Goal: Task Accomplishment & Management: Manage account settings

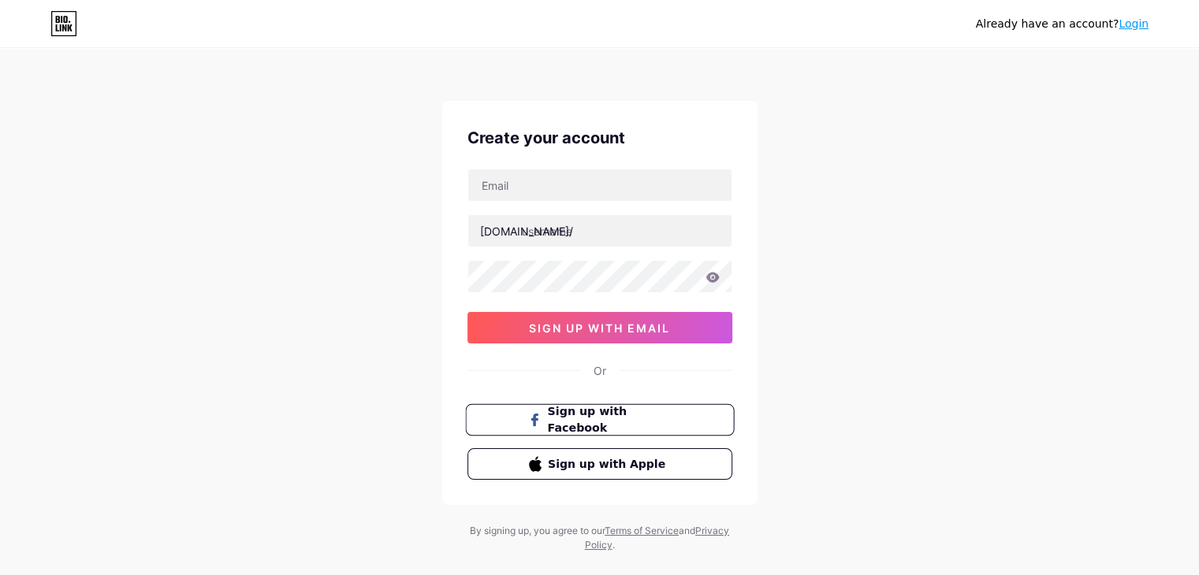
click at [586, 422] on span "Sign up with Facebook" at bounding box center [609, 421] width 124 height 34
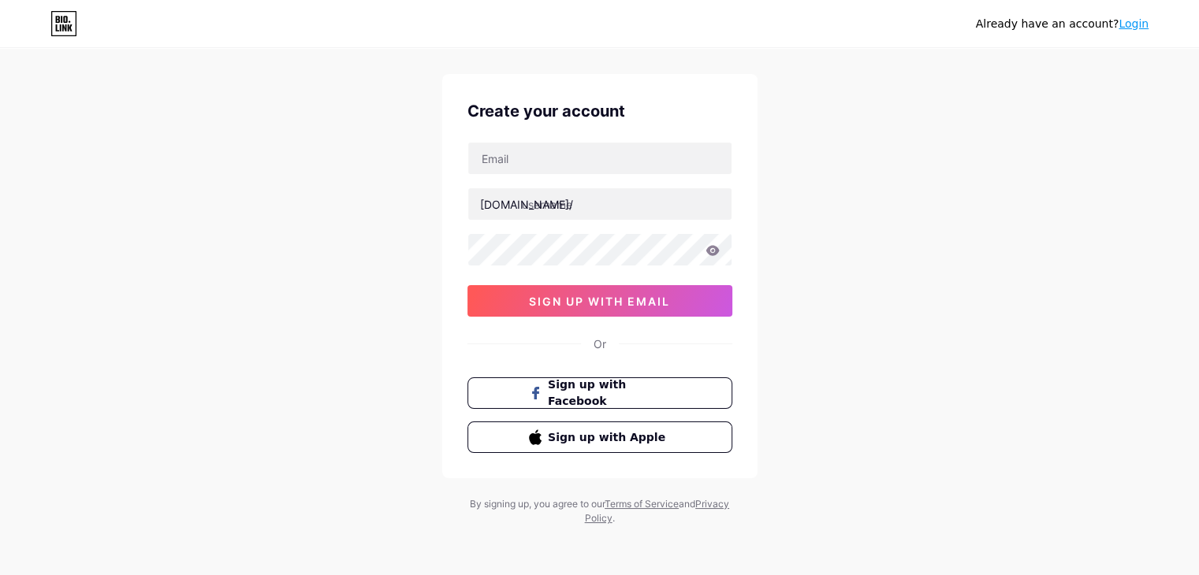
click at [1135, 23] on link "Login" at bounding box center [1133, 23] width 30 height 13
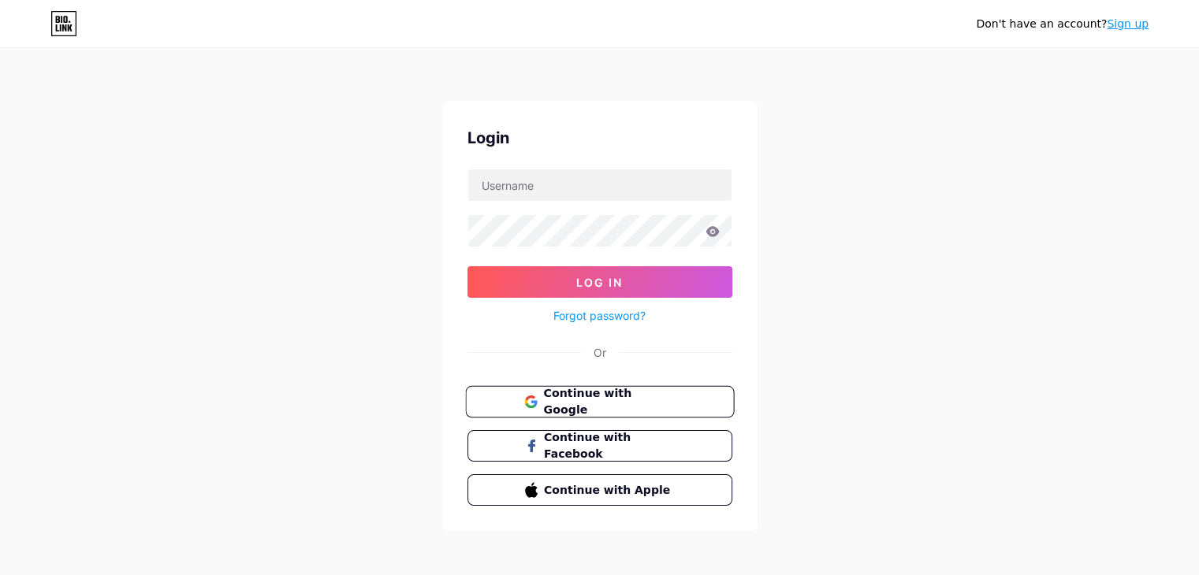
click at [607, 401] on span "Continue with Google" at bounding box center [609, 402] width 132 height 34
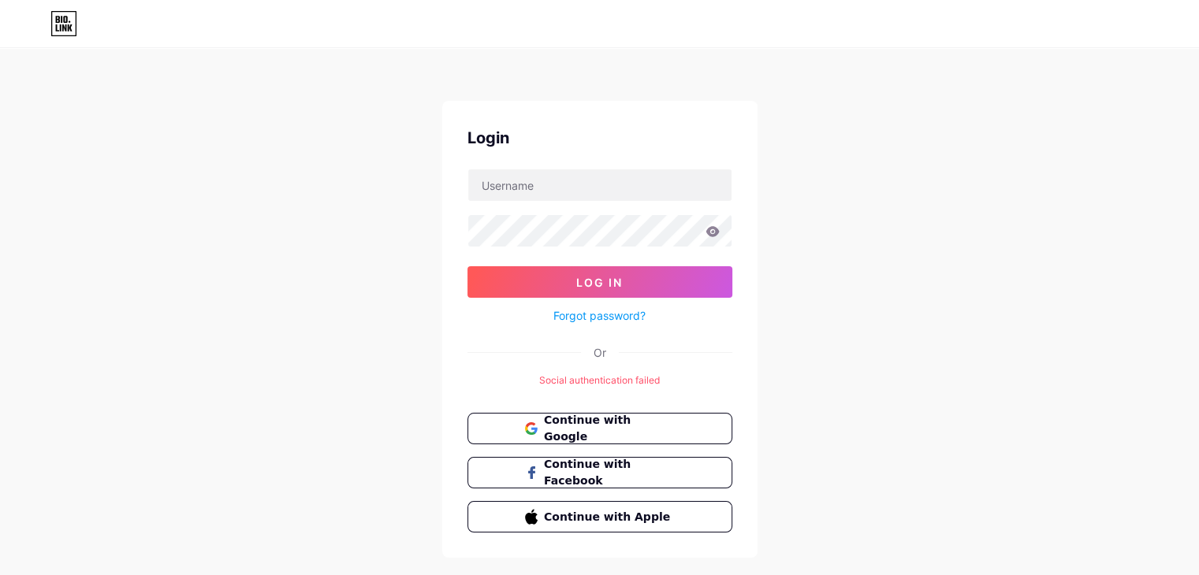
click at [68, 23] on icon at bounding box center [63, 23] width 27 height 25
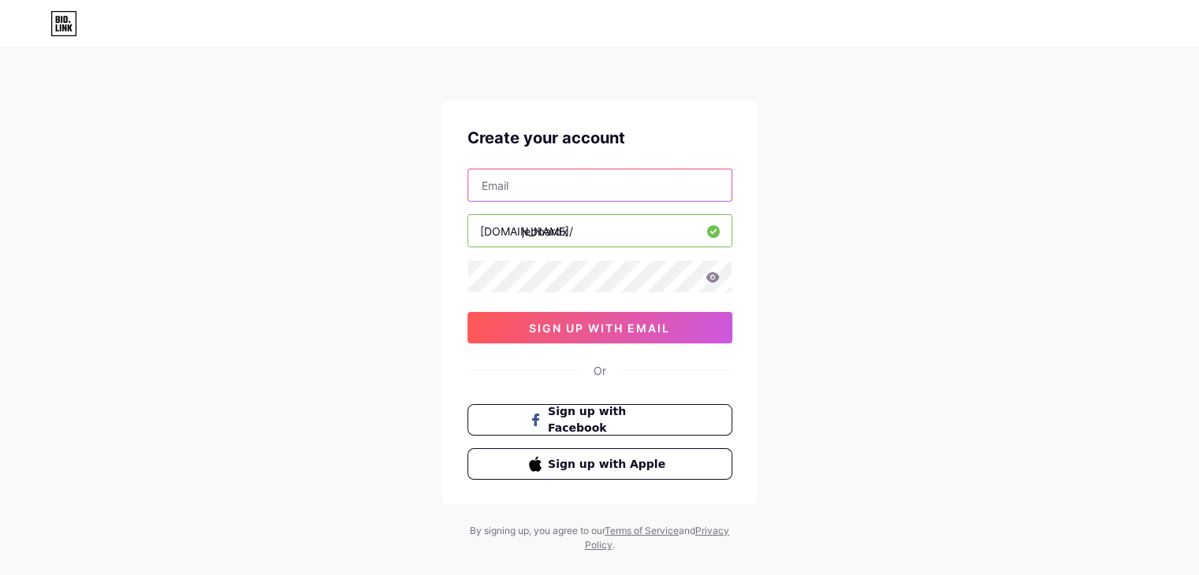
click at [656, 195] on input "text" at bounding box center [599, 185] width 263 height 32
type input "[EMAIL_ADDRESS][DOMAIN_NAME]"
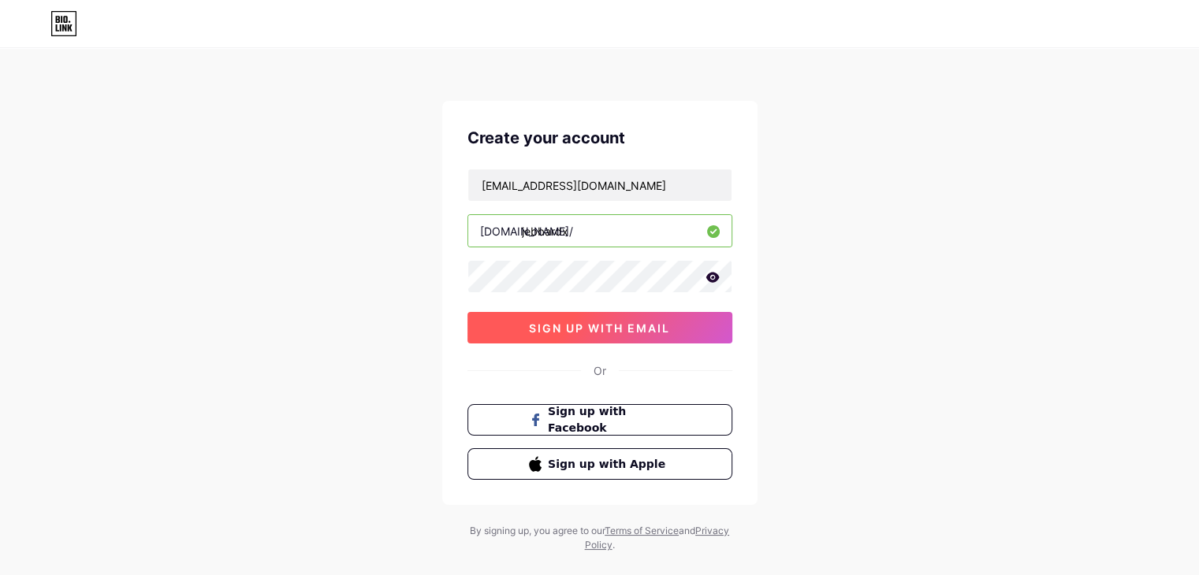
click at [588, 332] on span "sign up with email" at bounding box center [599, 328] width 141 height 13
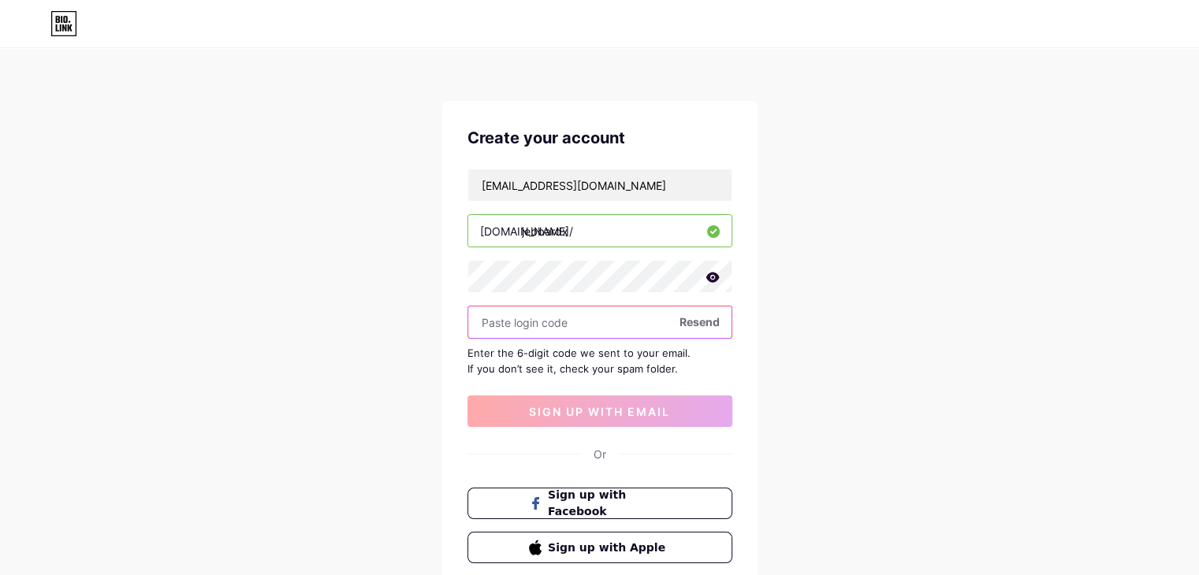
click at [504, 325] on input "text" at bounding box center [599, 323] width 263 height 32
click at [555, 323] on input "text" at bounding box center [599, 323] width 263 height 32
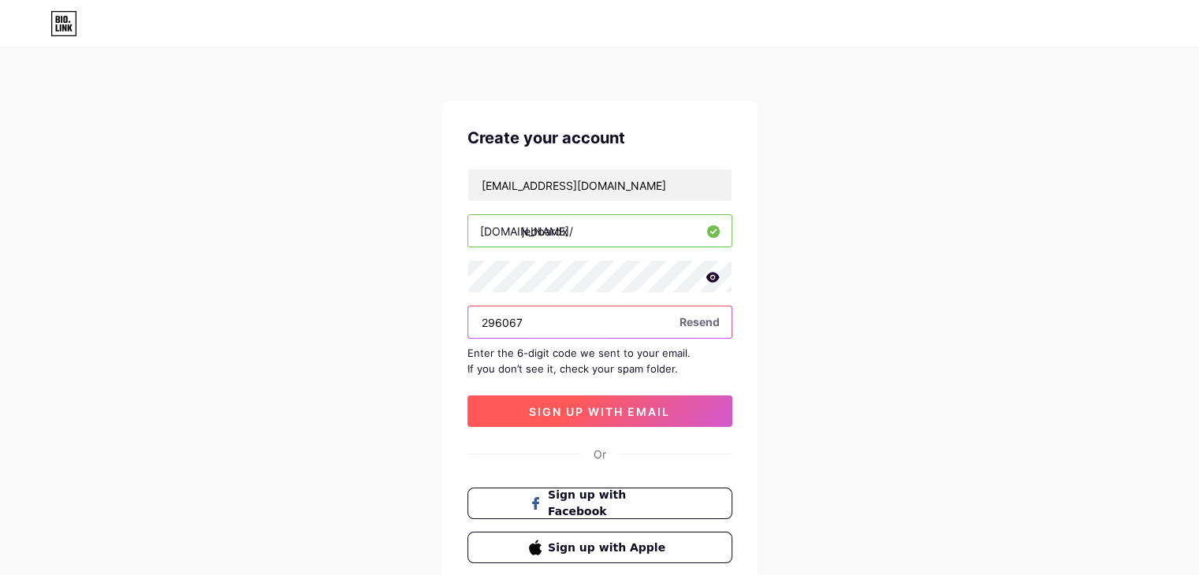
type input "296067"
click at [557, 417] on button "sign up with email" at bounding box center [599, 412] width 265 height 32
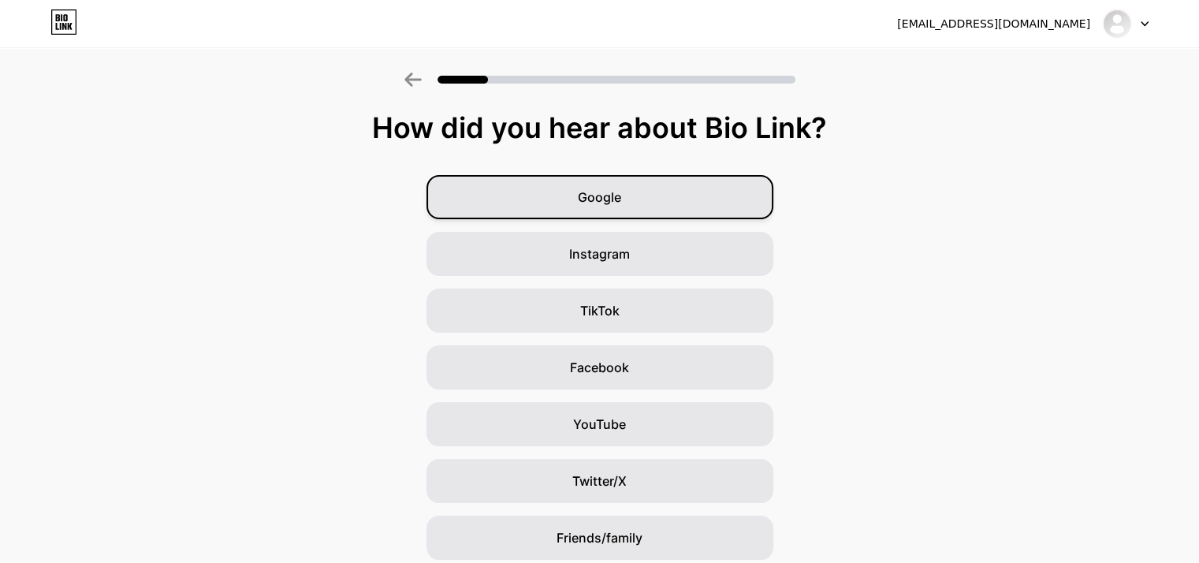
click at [628, 206] on div "Google" at bounding box center [599, 197] width 347 height 44
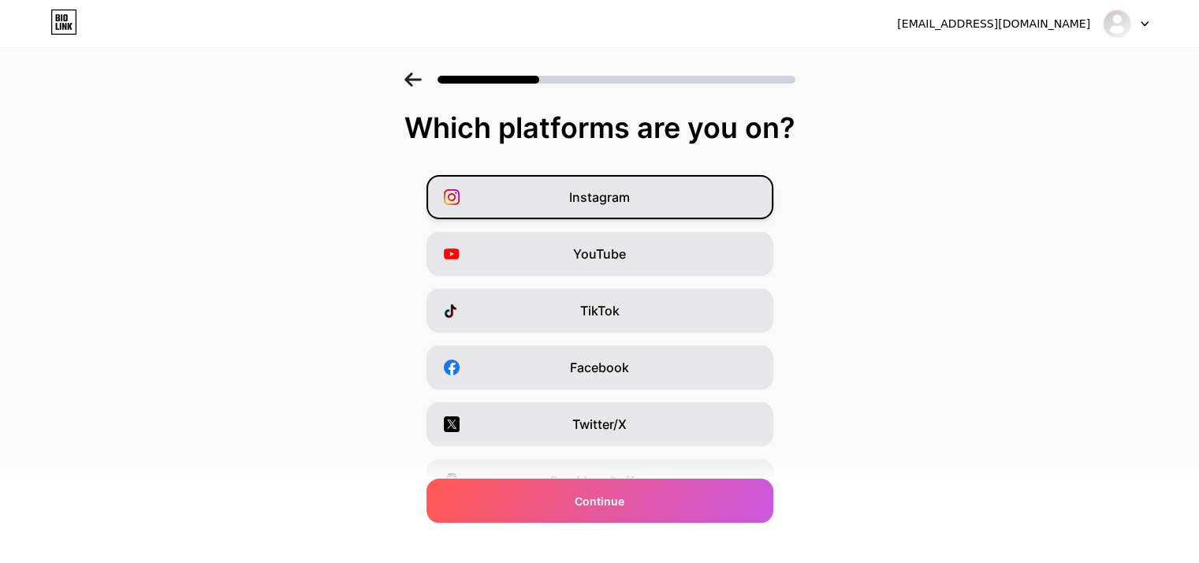
click at [726, 206] on div "Instagram" at bounding box center [599, 197] width 347 height 44
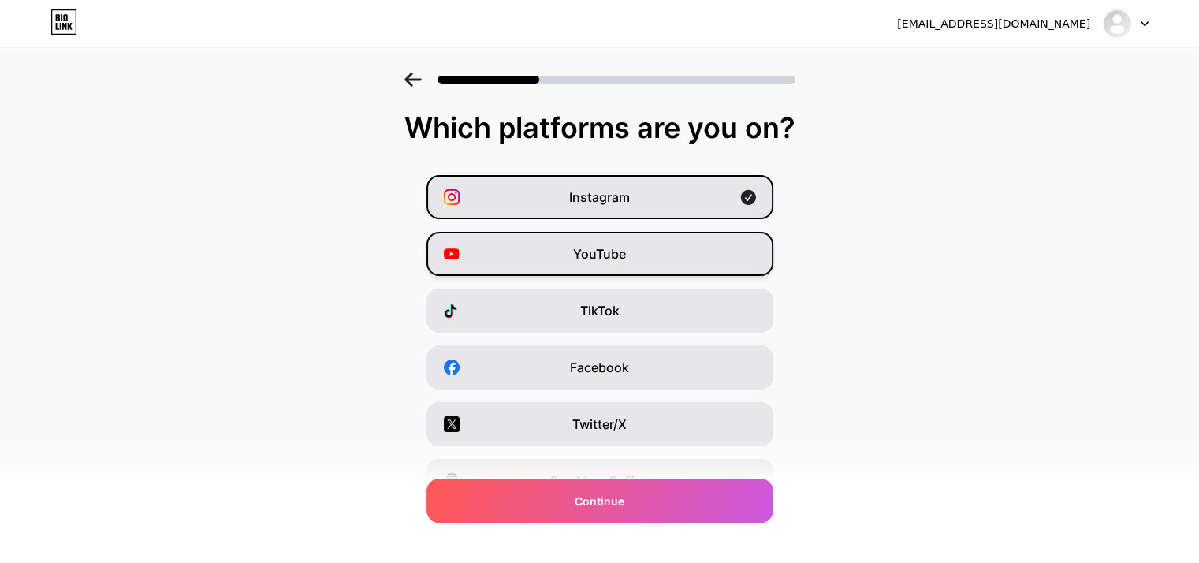
click at [716, 255] on div "YouTube" at bounding box center [599, 254] width 347 height 44
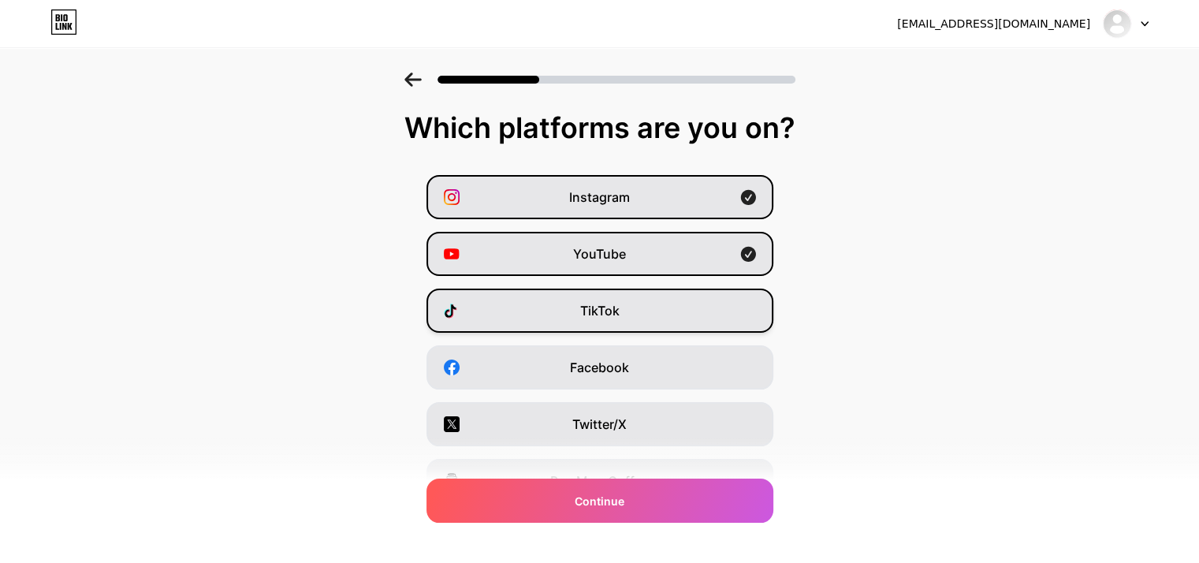
click at [708, 307] on div "TikTok" at bounding box center [599, 310] width 347 height 44
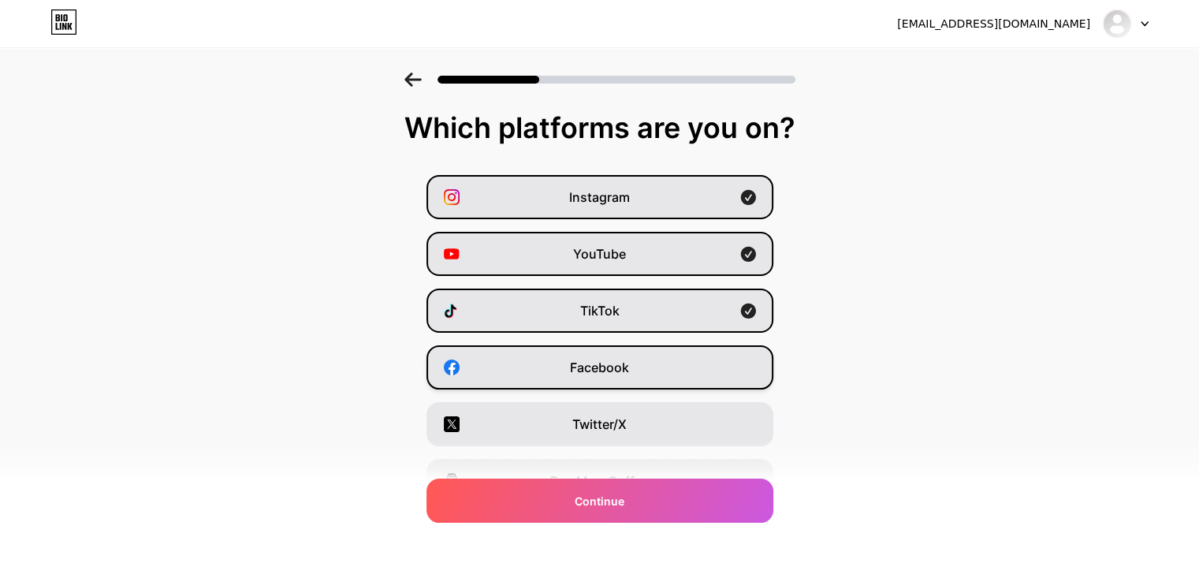
click at [699, 357] on div "Facebook" at bounding box center [599, 367] width 347 height 44
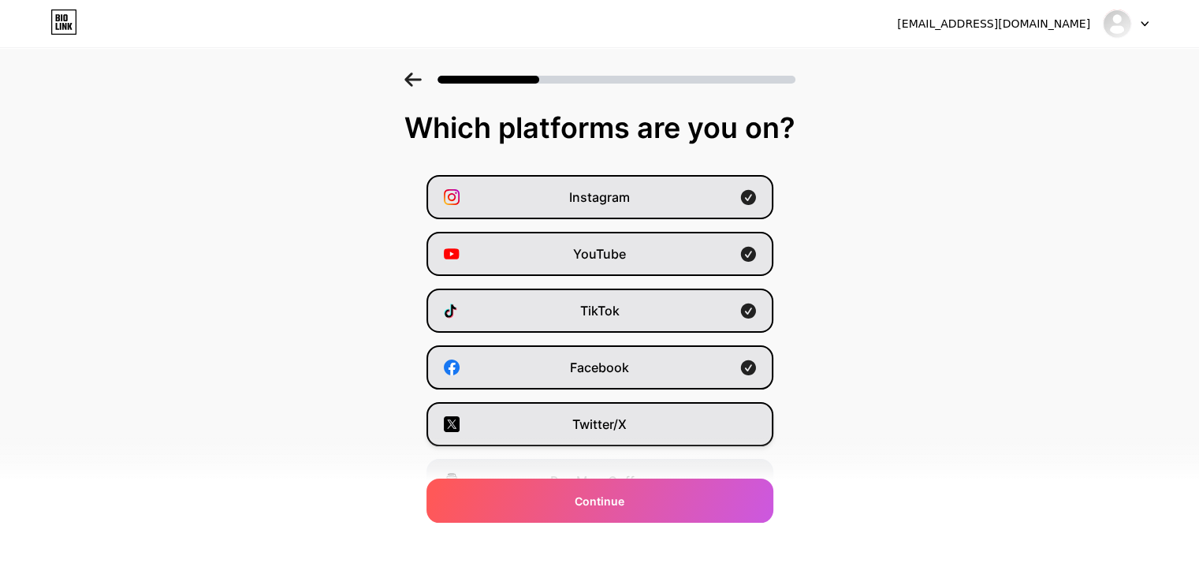
click at [688, 408] on div "Twitter/X" at bounding box center [599, 424] width 347 height 44
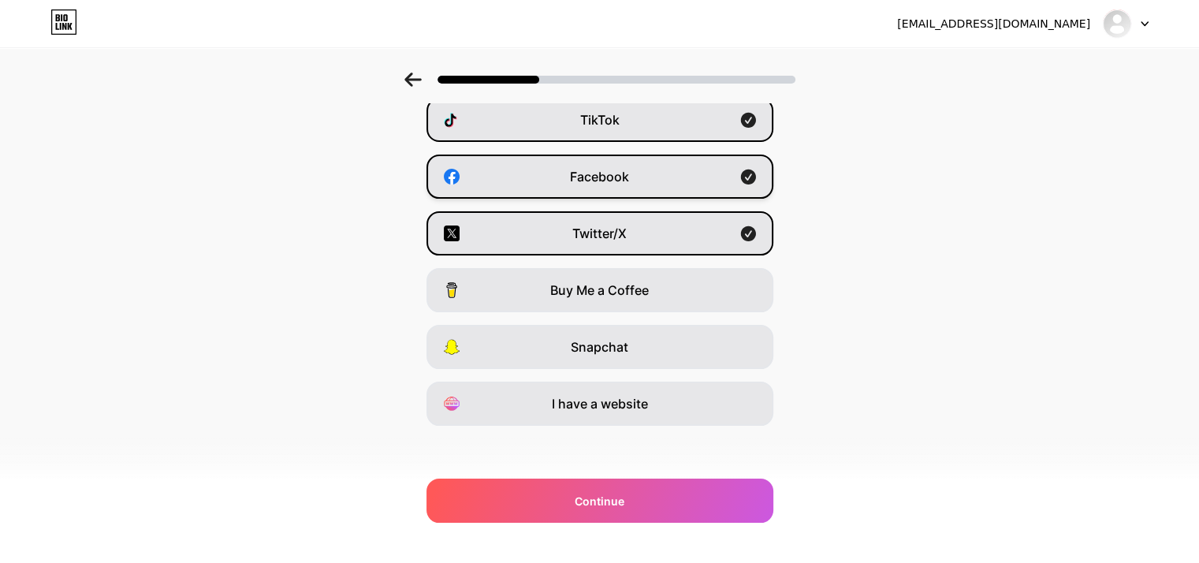
scroll to position [195, 0]
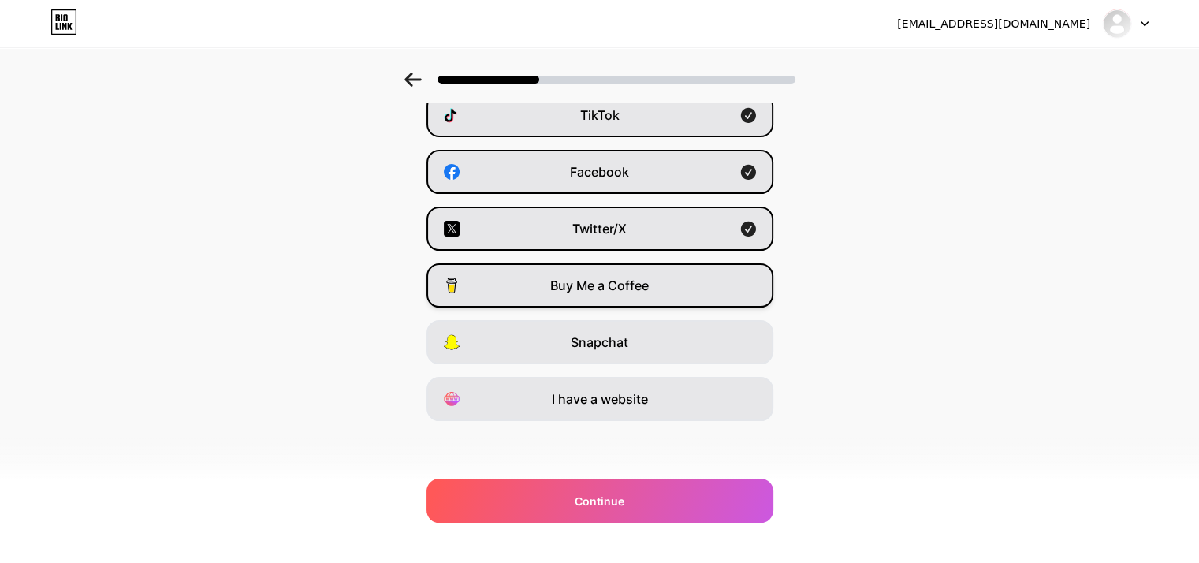
click at [690, 278] on div "Buy Me a Coffee" at bounding box center [599, 285] width 347 height 44
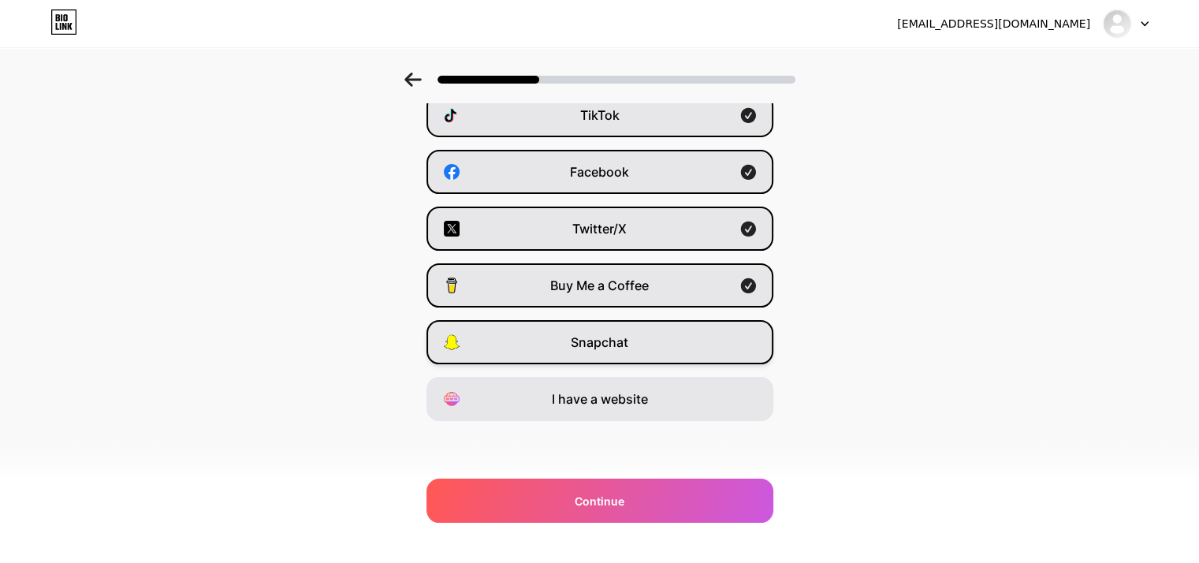
click at [692, 337] on div "Snapchat" at bounding box center [599, 342] width 347 height 44
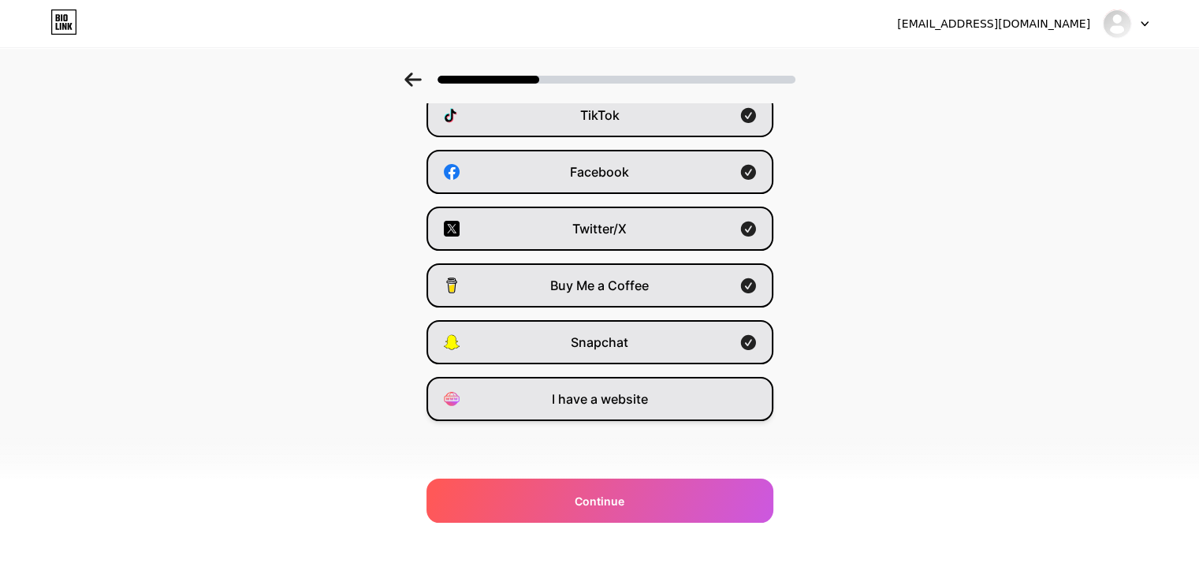
click at [684, 392] on div "I have a website" at bounding box center [599, 399] width 347 height 44
click at [646, 291] on span "Buy Me a Coffee" at bounding box center [599, 285] width 99 height 19
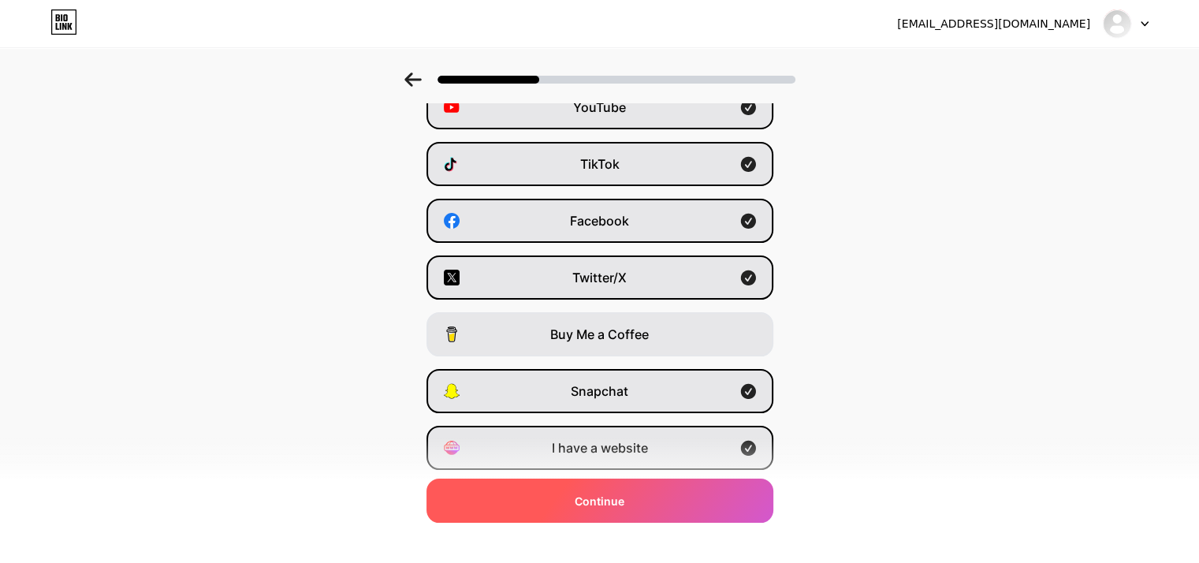
click at [664, 496] on div "Continue" at bounding box center [599, 500] width 347 height 44
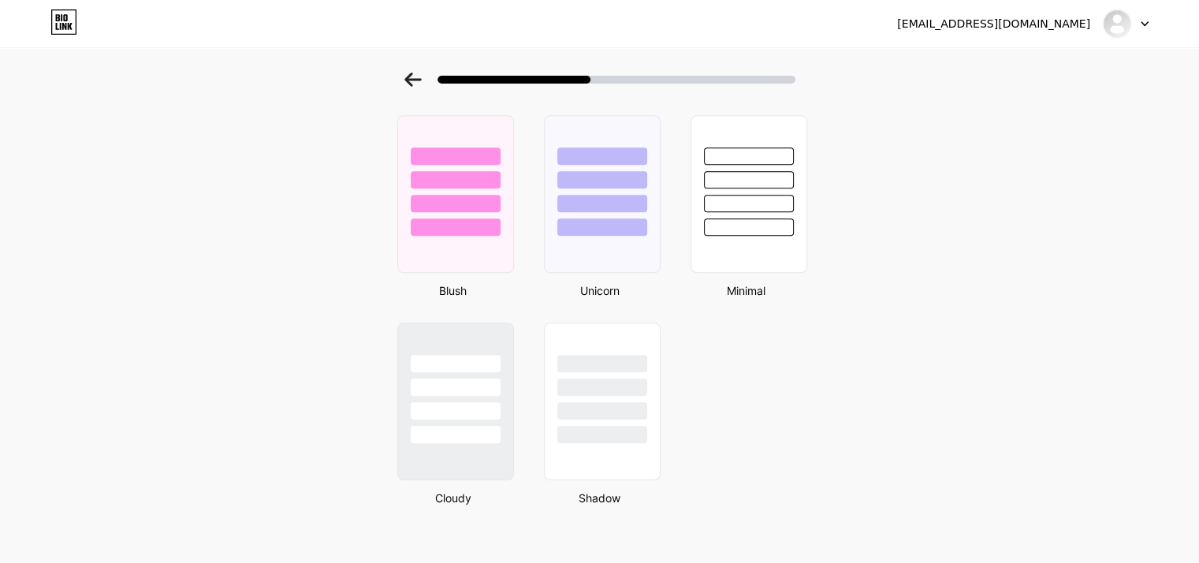
scroll to position [1309, 0]
click at [735, 206] on div at bounding box center [748, 203] width 92 height 18
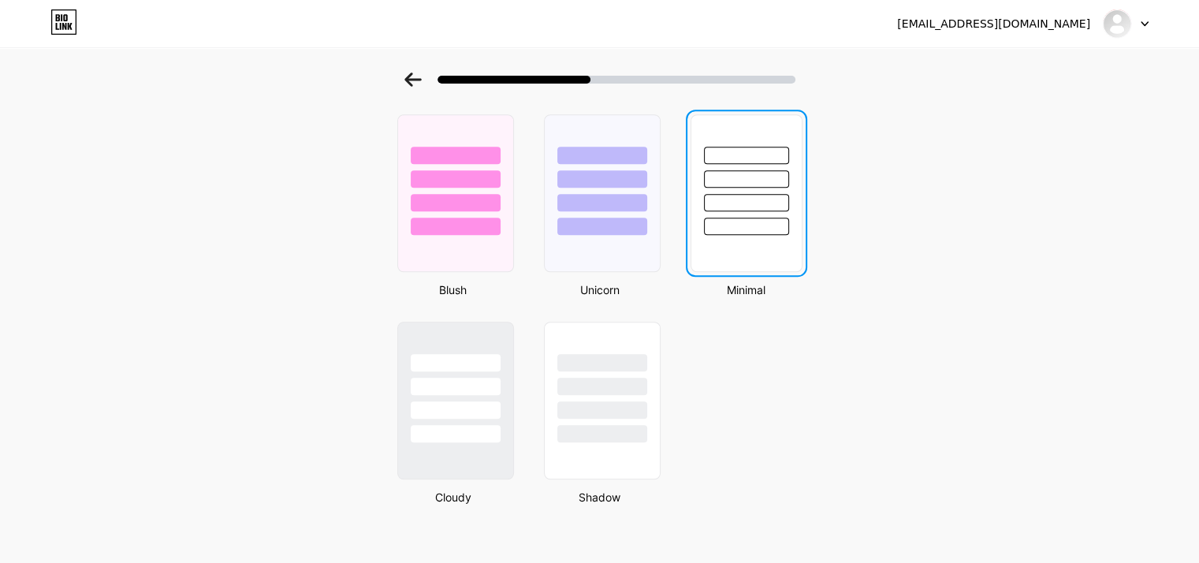
scroll to position [0, 0]
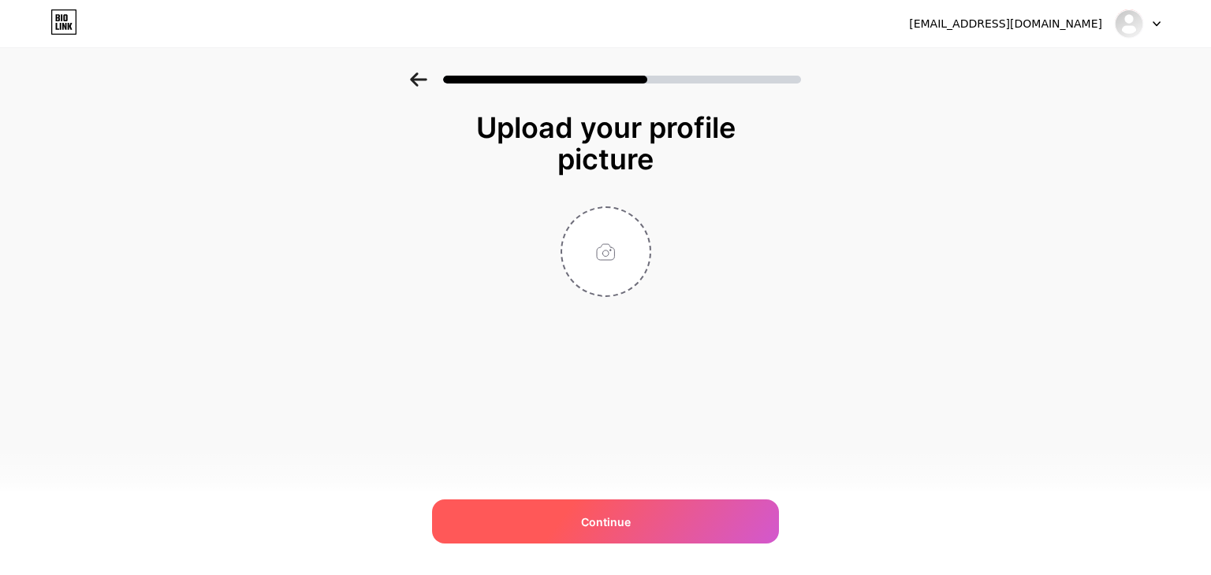
click at [672, 522] on div "Continue" at bounding box center [605, 522] width 347 height 44
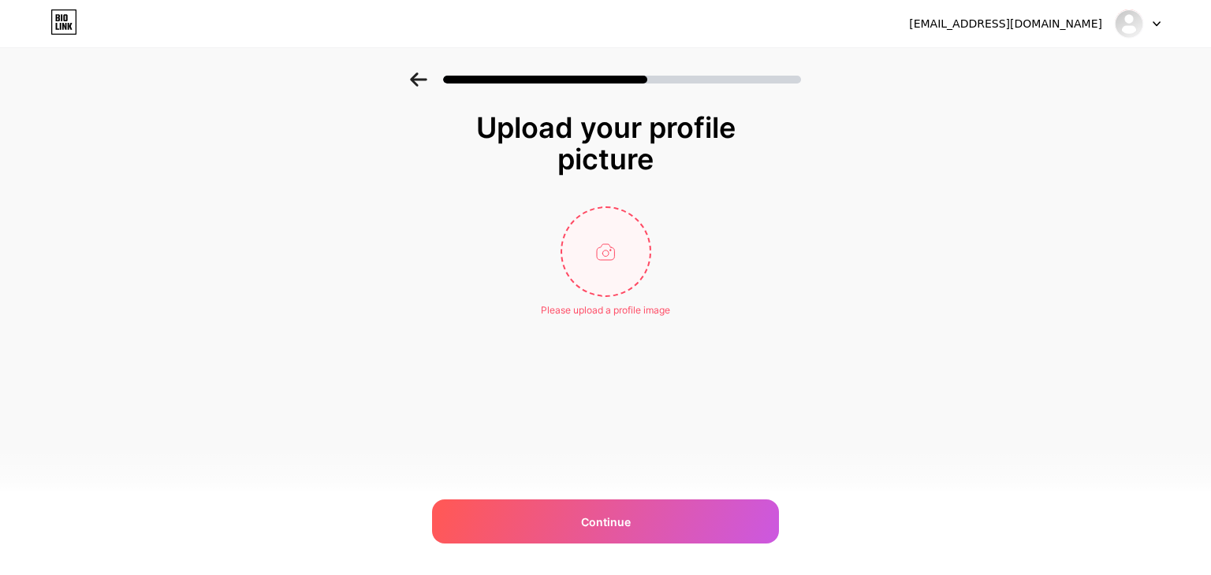
click at [582, 258] on input "file" at bounding box center [605, 251] width 87 height 87
type input "C:\fakepath\IMG-20250728-WA0025.jpg"
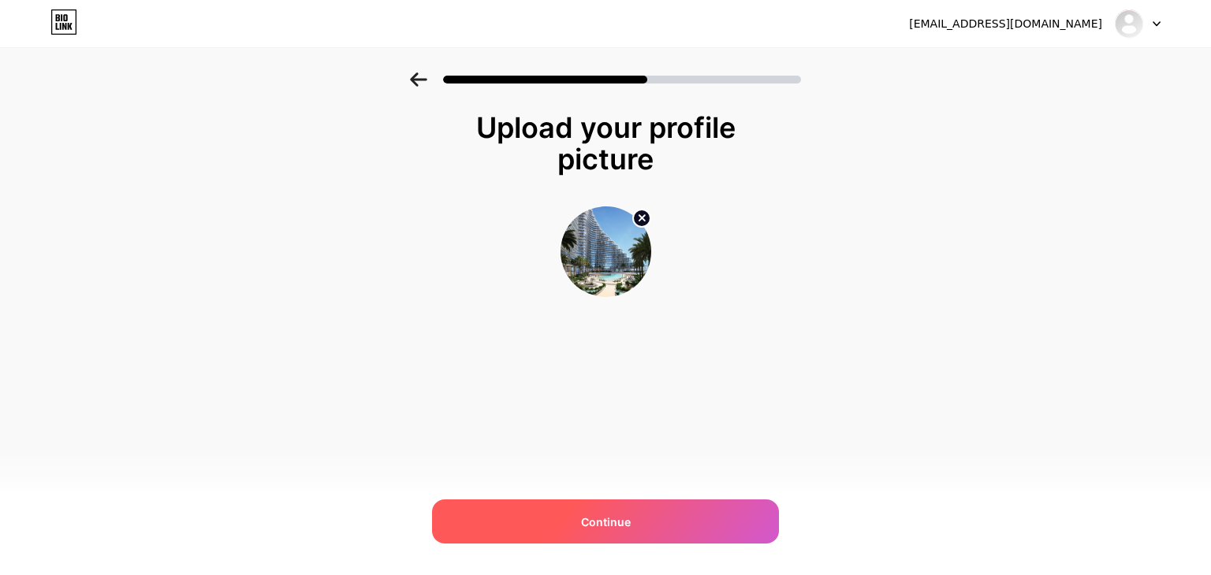
click at [664, 514] on div "Continue" at bounding box center [605, 522] width 347 height 44
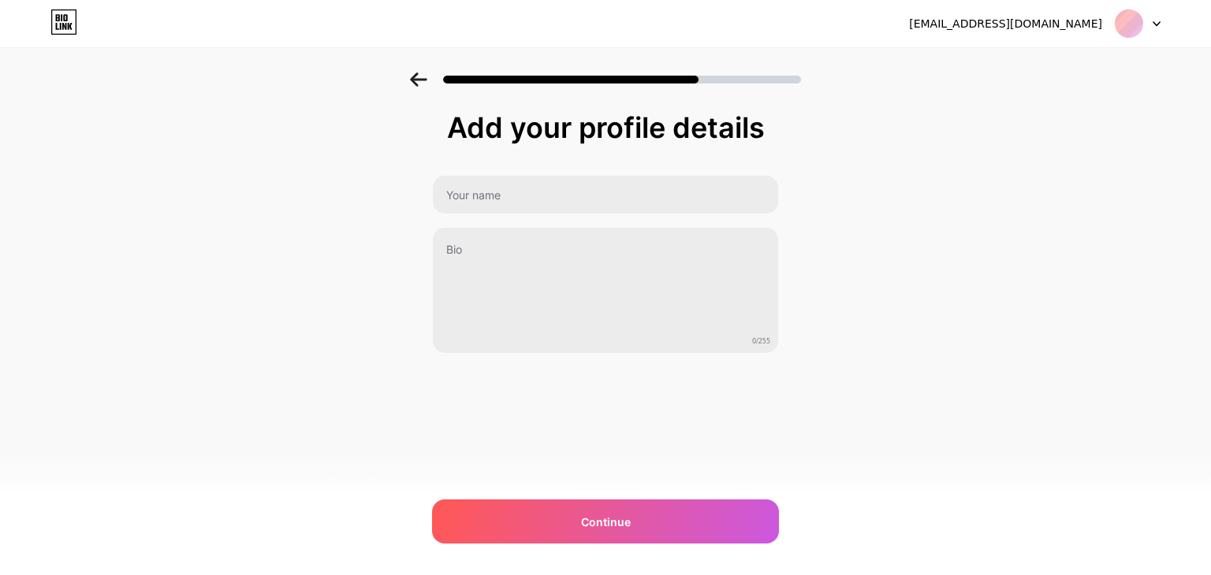
click at [1157, 26] on div at bounding box center [1137, 23] width 46 height 28
click at [1084, 226] on div "Add your profile details 0/255 Continue Error" at bounding box center [605, 253] width 1211 height 360
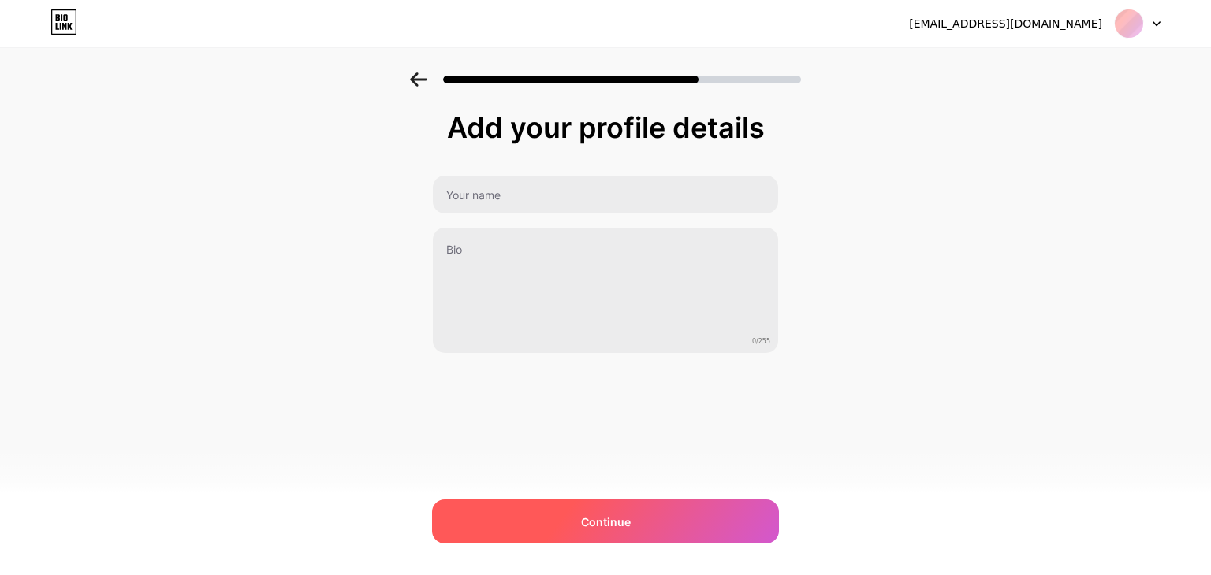
click at [599, 518] on span "Continue" at bounding box center [606, 522] width 50 height 17
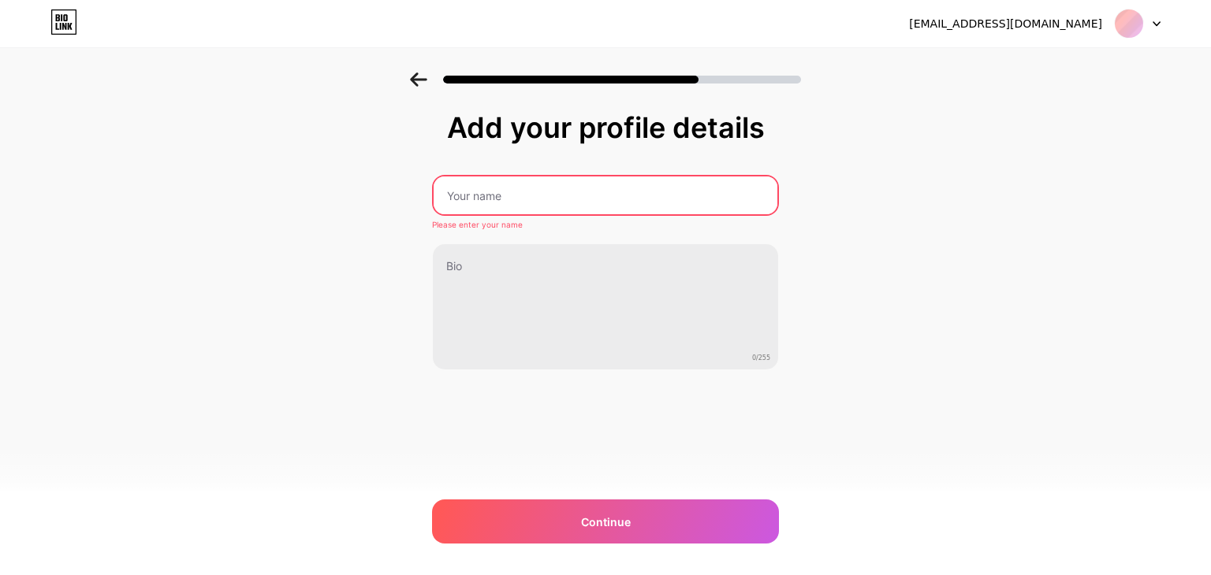
click at [558, 197] on input "text" at bounding box center [605, 196] width 344 height 38
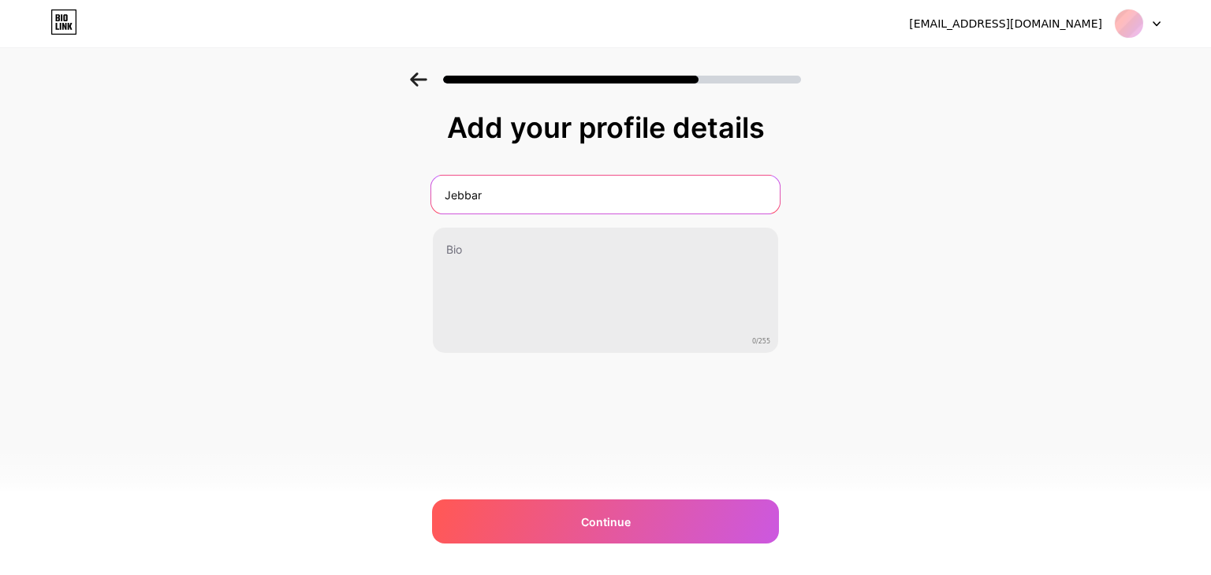
type input "Jebbar"
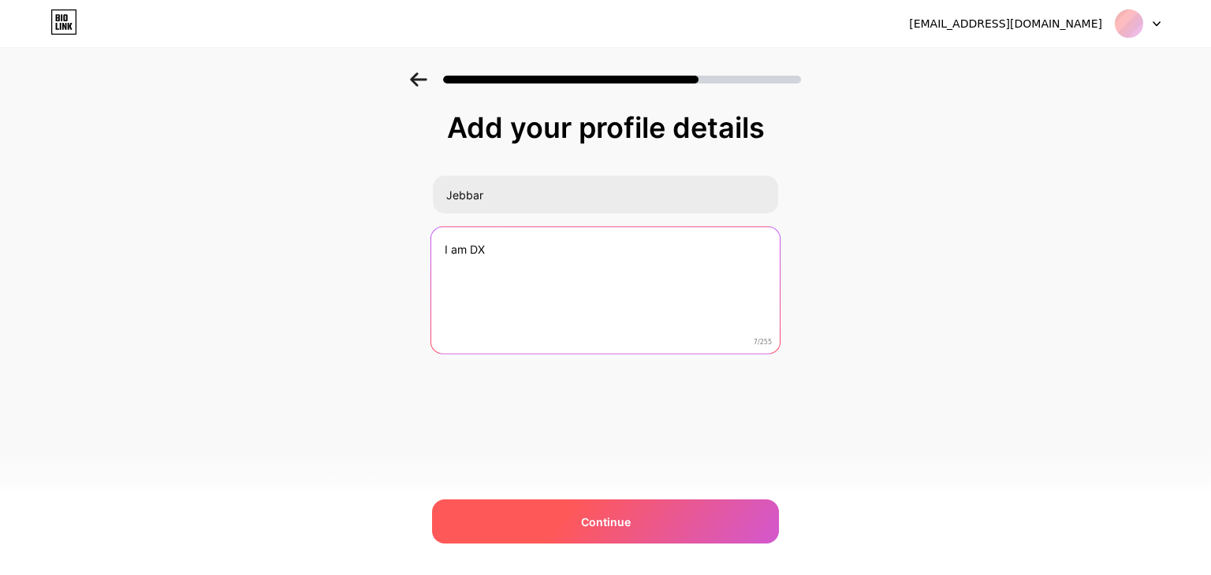
type textarea "I am DX"
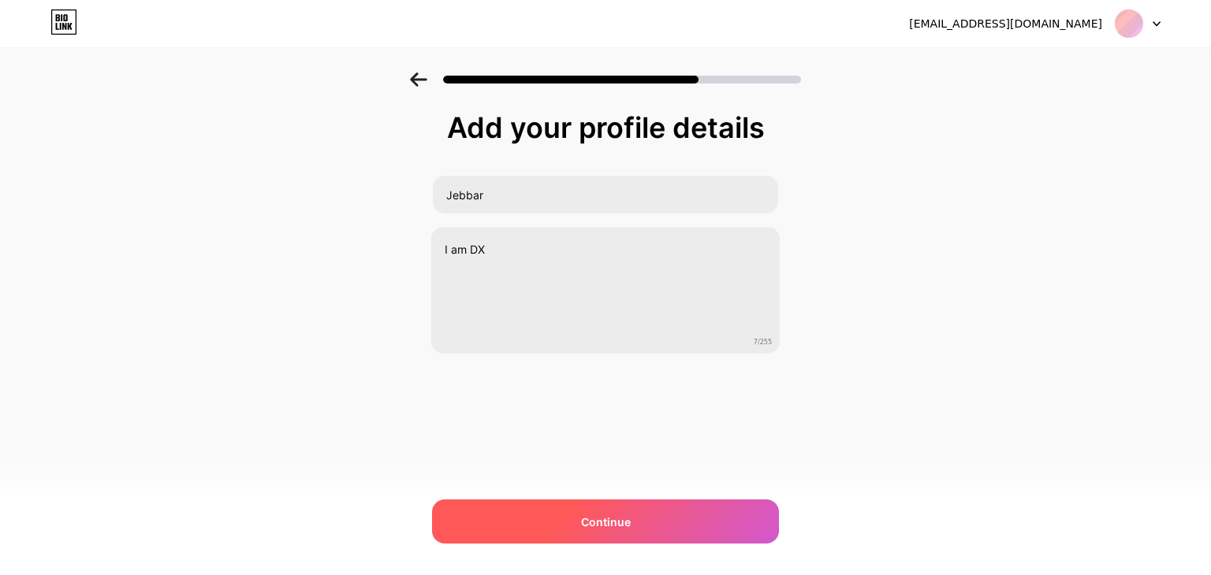
click at [520, 521] on div "Continue" at bounding box center [605, 522] width 347 height 44
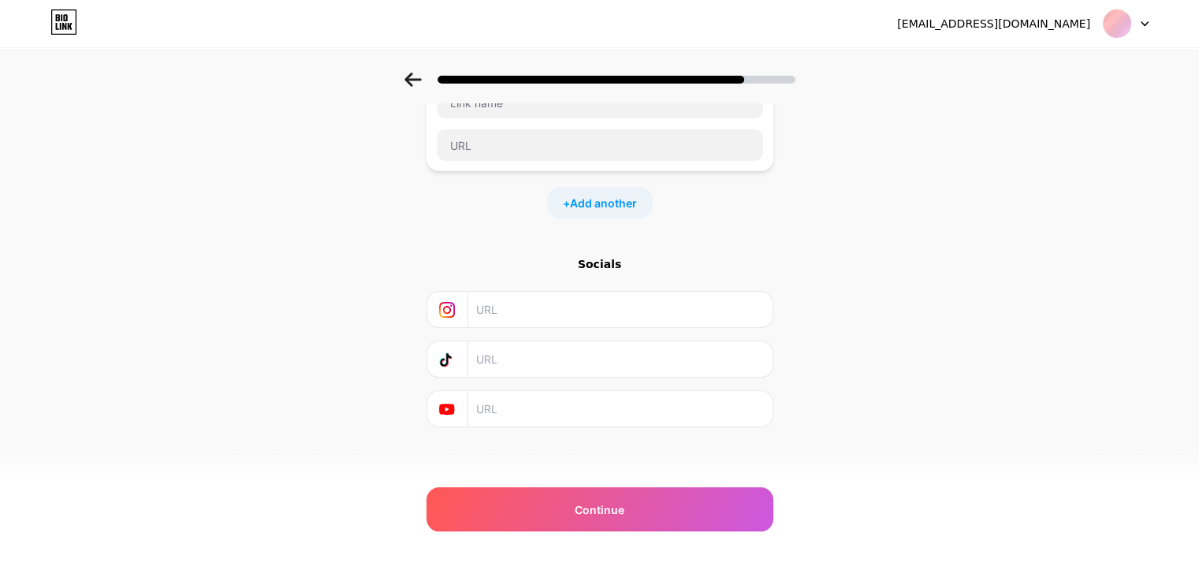
scroll to position [125, 0]
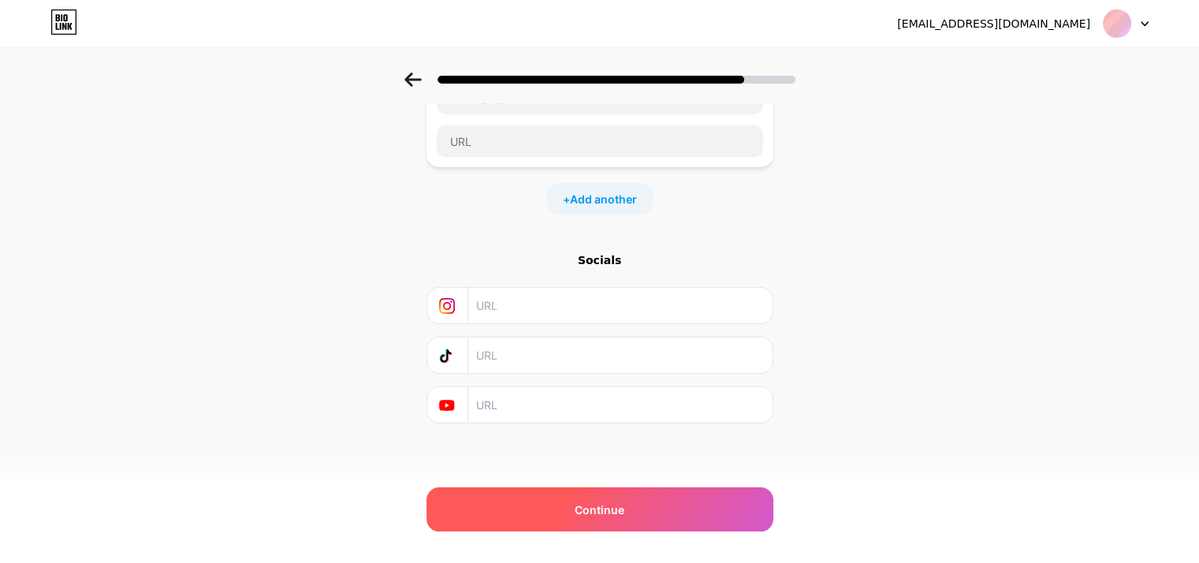
click at [662, 511] on div "Continue" at bounding box center [599, 509] width 347 height 44
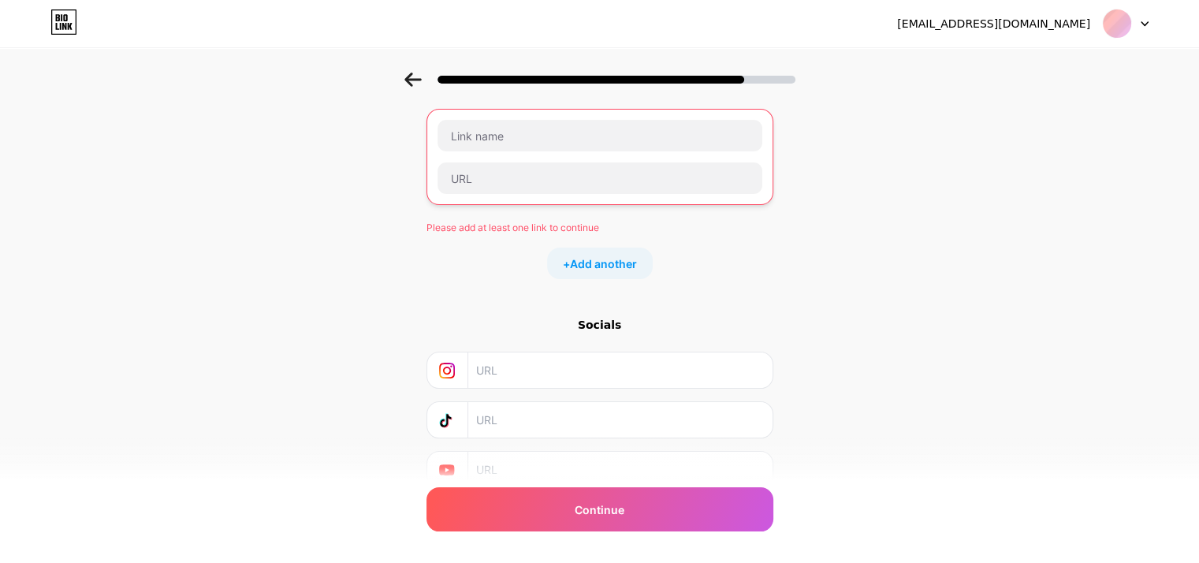
scroll to position [0, 0]
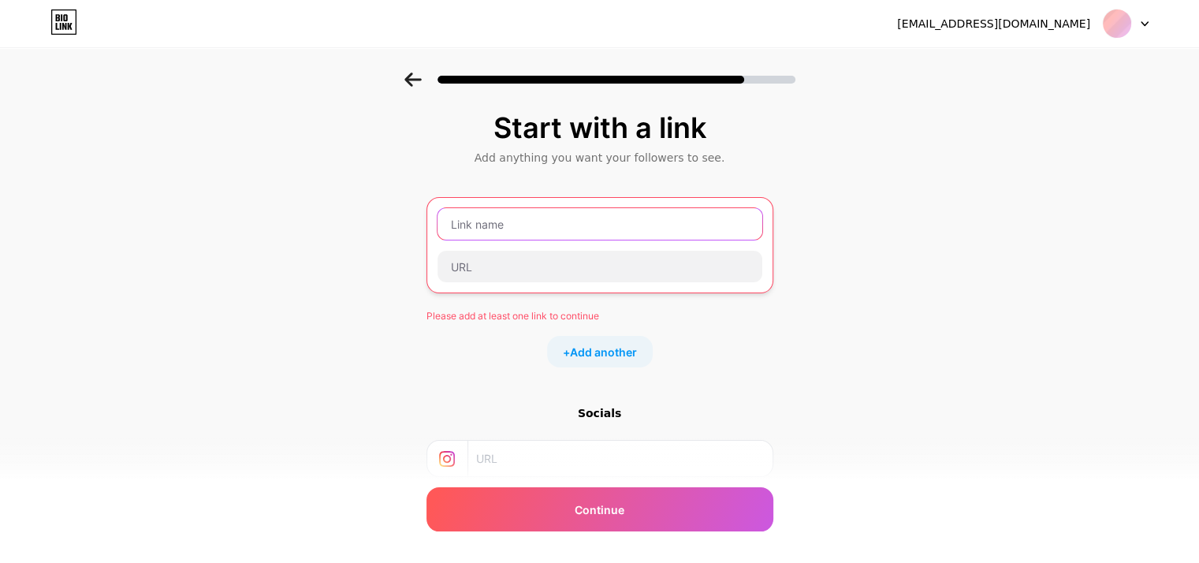
click at [520, 234] on input "text" at bounding box center [599, 224] width 325 height 32
click at [845, 346] on div "Start with a link Add anything you want your followers to see. Please add at le…" at bounding box center [599, 364] width 1199 height 582
click at [513, 216] on input "text" at bounding box center [599, 224] width 325 height 32
click at [1145, 28] on div at bounding box center [1126, 23] width 46 height 28
click at [1013, 268] on div "Start with a link Add anything you want your followers to see. Please add at le…" at bounding box center [599, 364] width 1199 height 582
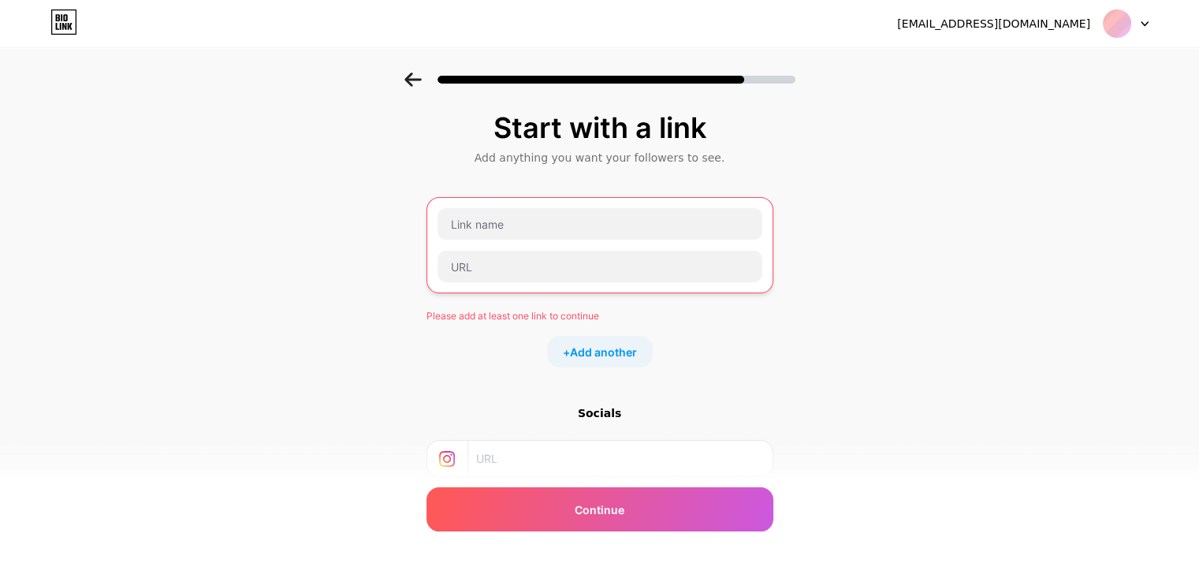
click at [68, 20] on icon at bounding box center [63, 21] width 27 height 25
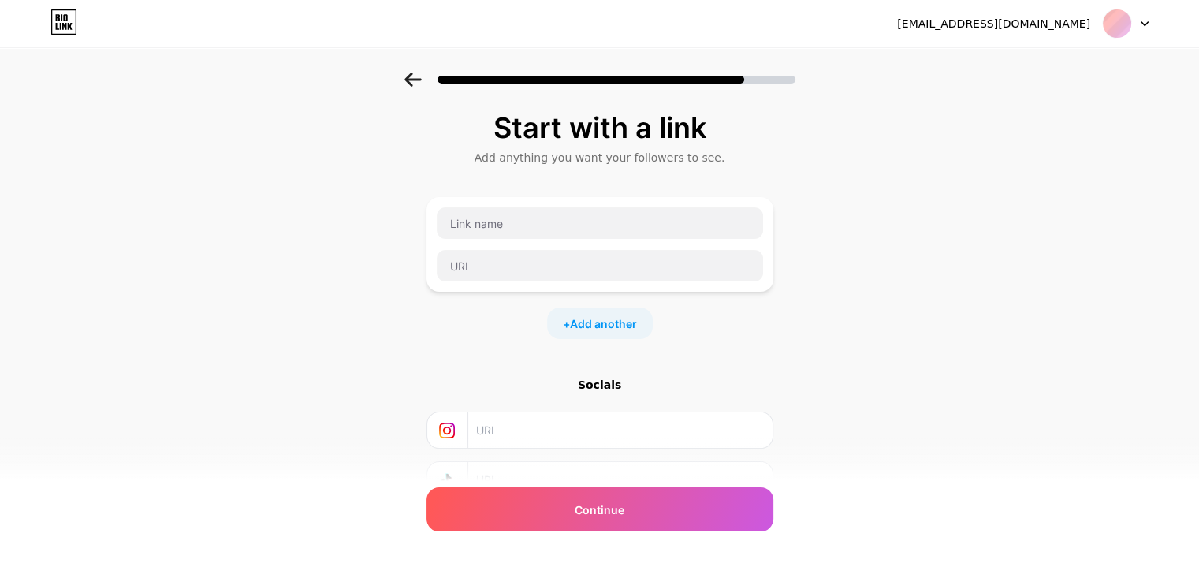
click at [57, 39] on div "jebbardx@gmail.com Logout" at bounding box center [599, 23] width 1199 height 47
click at [64, 32] on icon at bounding box center [63, 21] width 27 height 25
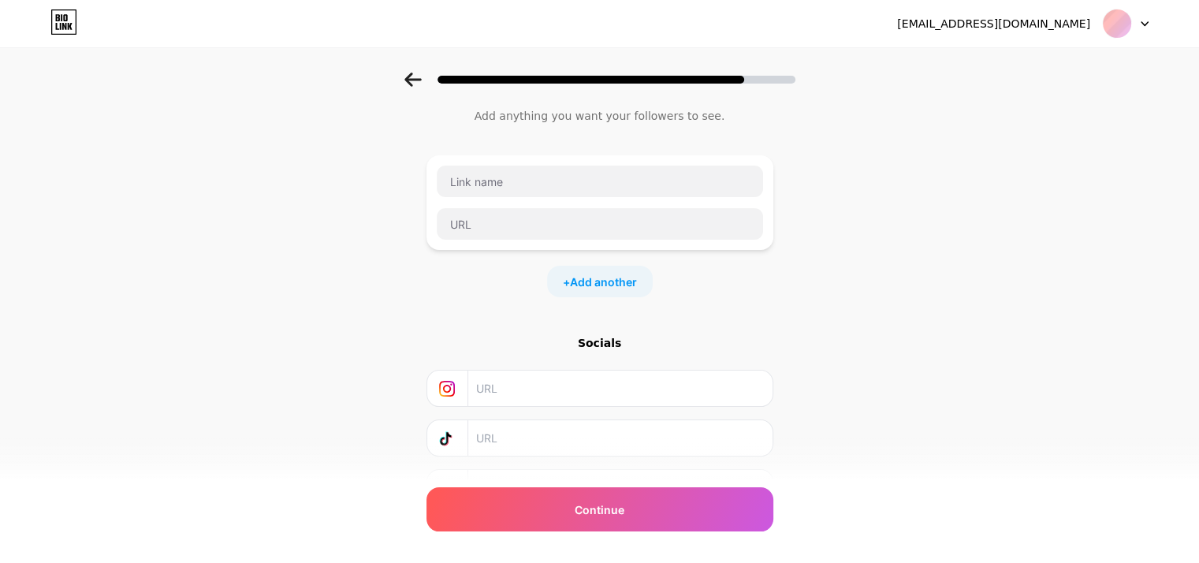
scroll to position [125, 0]
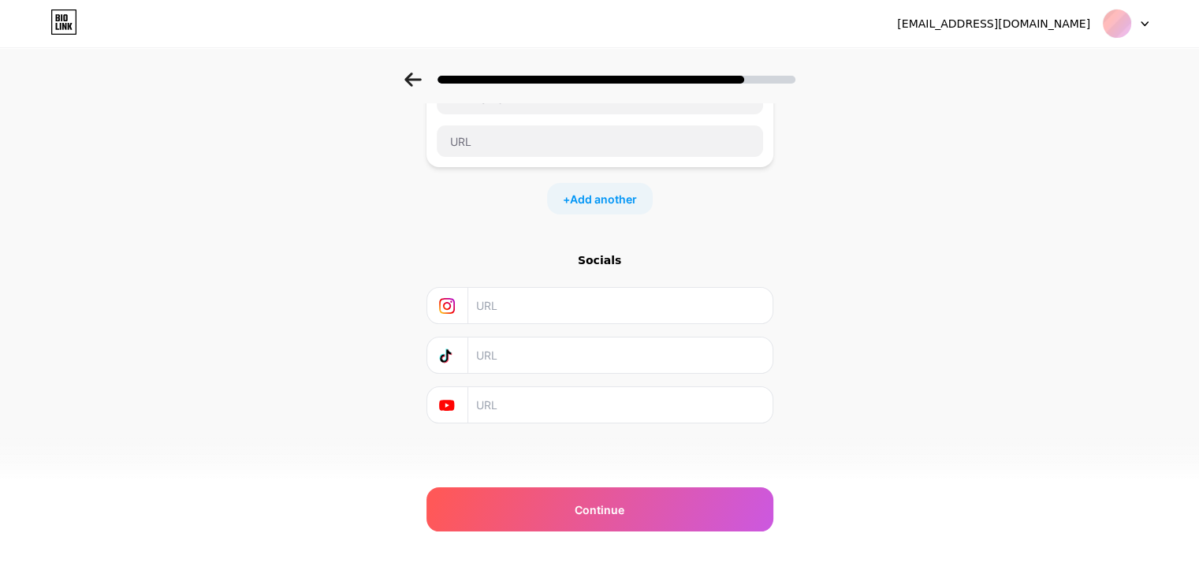
click at [567, 314] on input "text" at bounding box center [619, 305] width 286 height 35
click at [565, 356] on input "text" at bounding box center [619, 354] width 286 height 35
click at [563, 401] on input "text" at bounding box center [619, 404] width 286 height 35
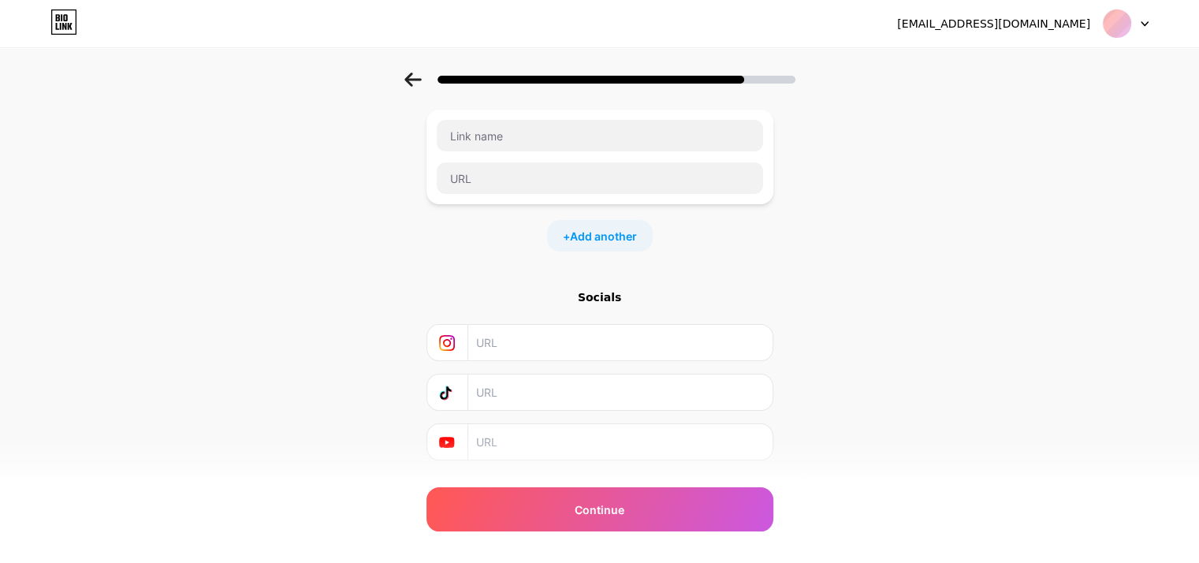
scroll to position [0, 0]
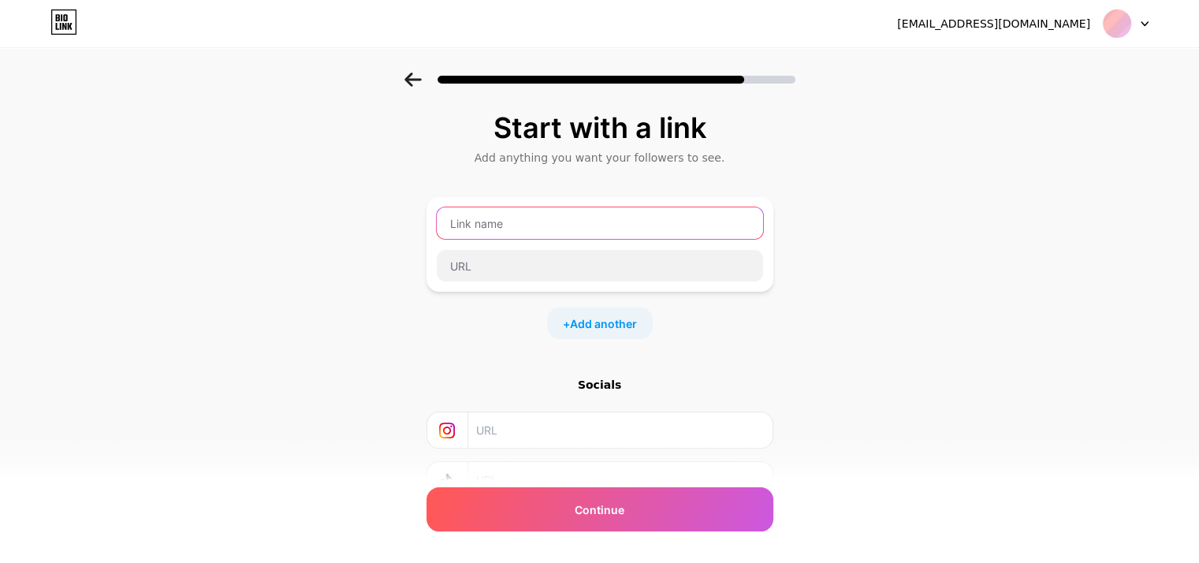
click at [480, 224] on input "text" at bounding box center [600, 223] width 326 height 32
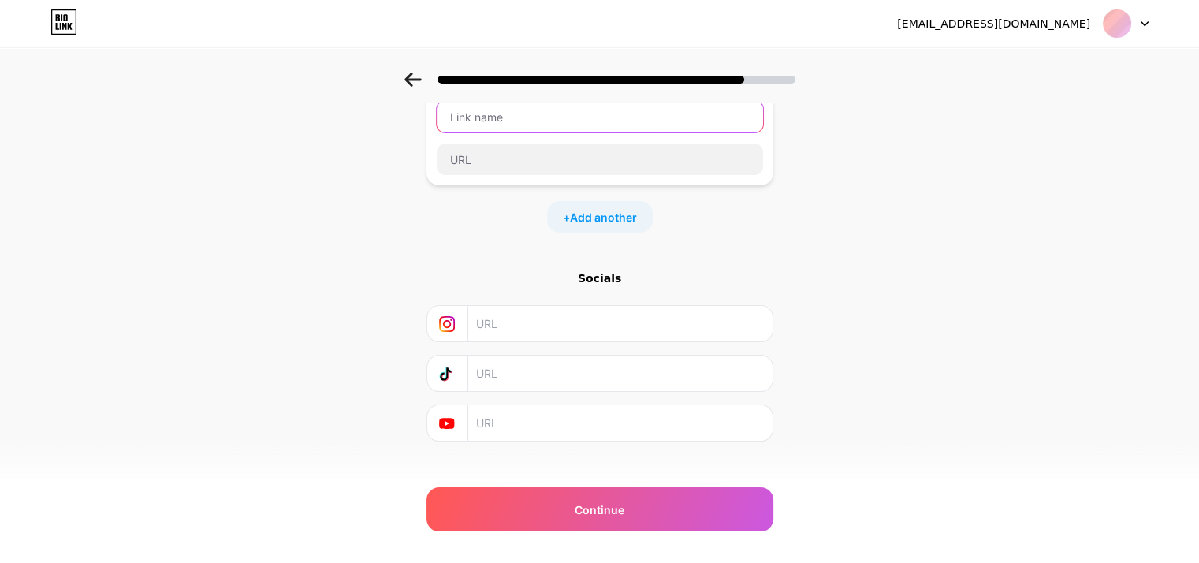
scroll to position [125, 0]
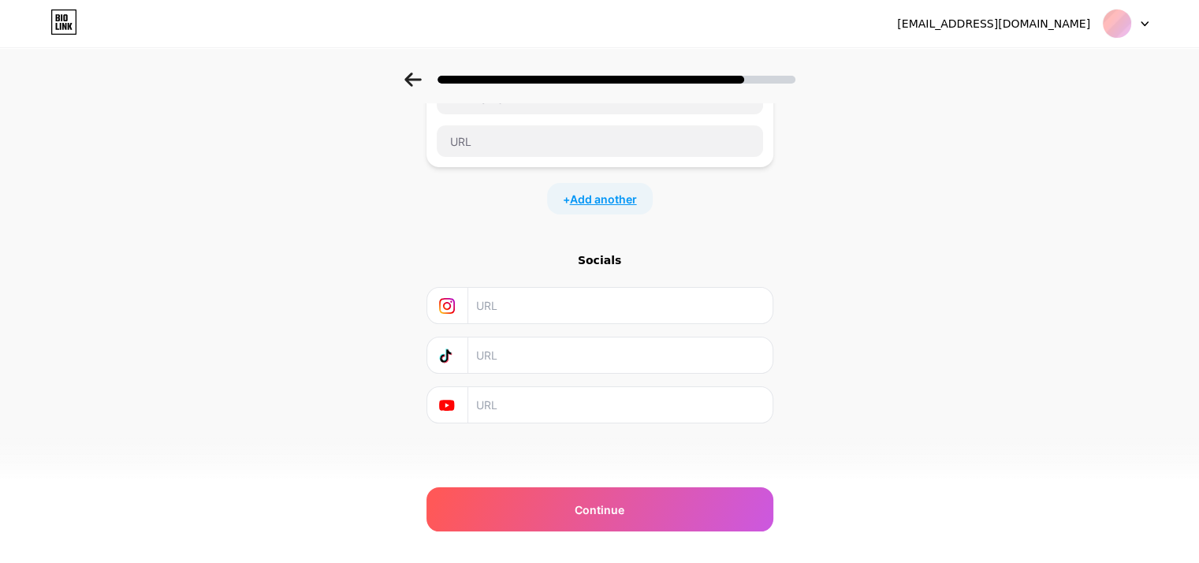
click at [634, 203] on span "Add another" at bounding box center [603, 199] width 67 height 17
click at [569, 305] on input "text" at bounding box center [619, 305] width 286 height 35
type input "jebbardx"
type input "j"
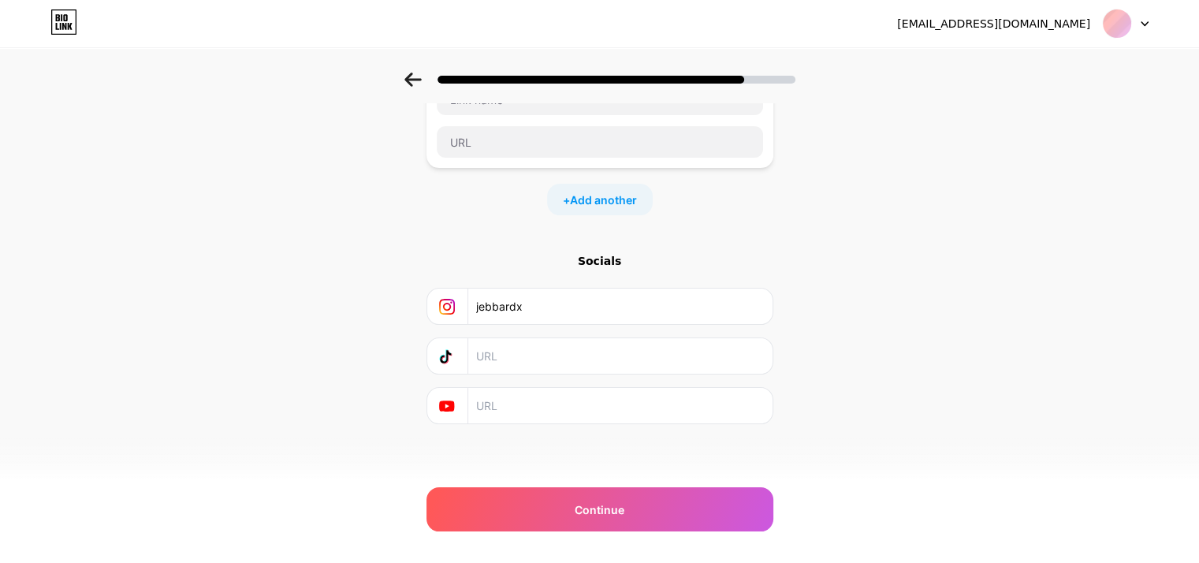
type input "!"
type input "@jebbardx"
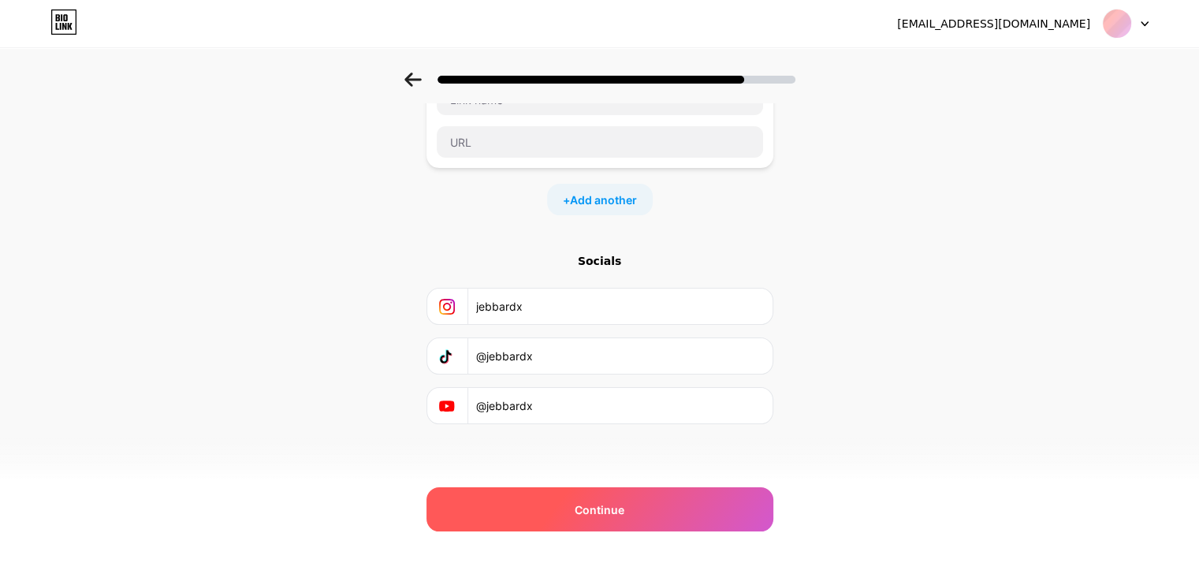
type input "@jebbardx"
click at [593, 514] on span "Continue" at bounding box center [600, 509] width 50 height 17
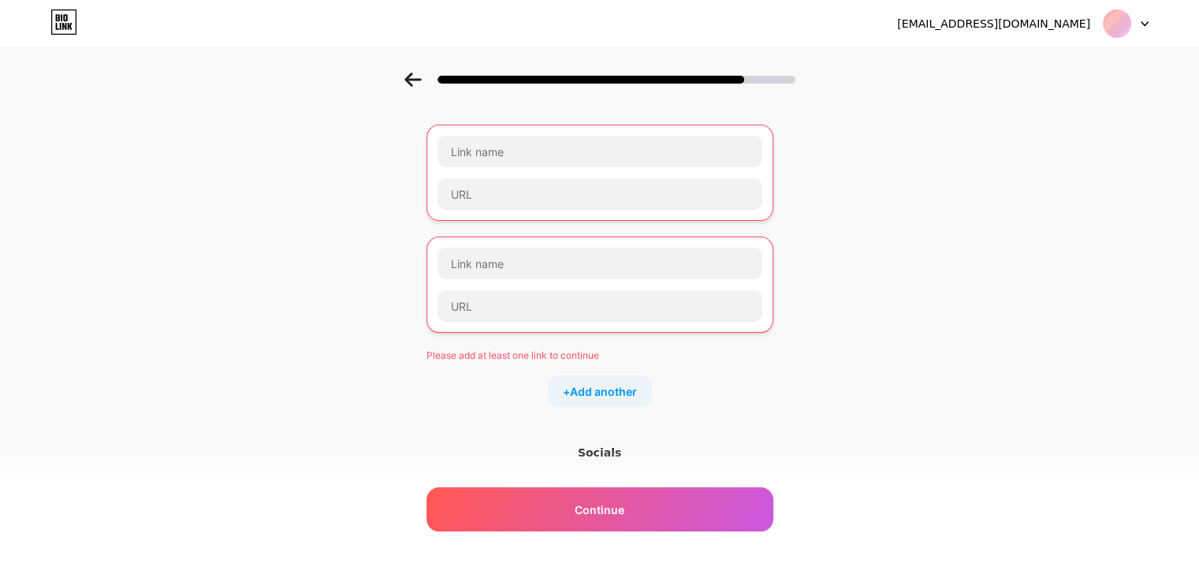
scroll to position [79, 0]
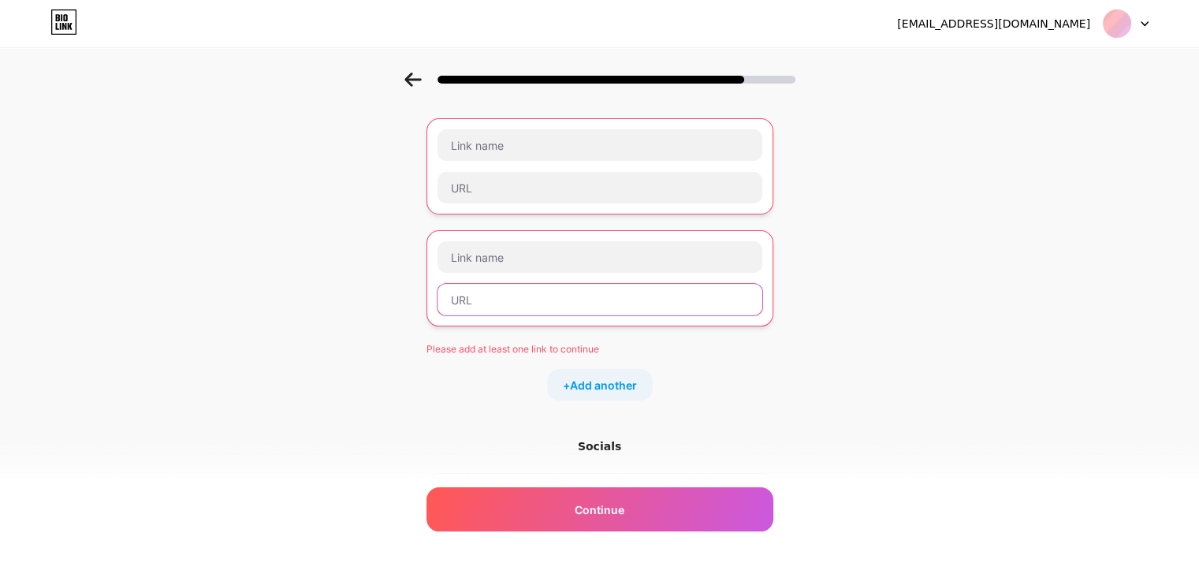
click at [607, 307] on input "text" at bounding box center [599, 300] width 325 height 32
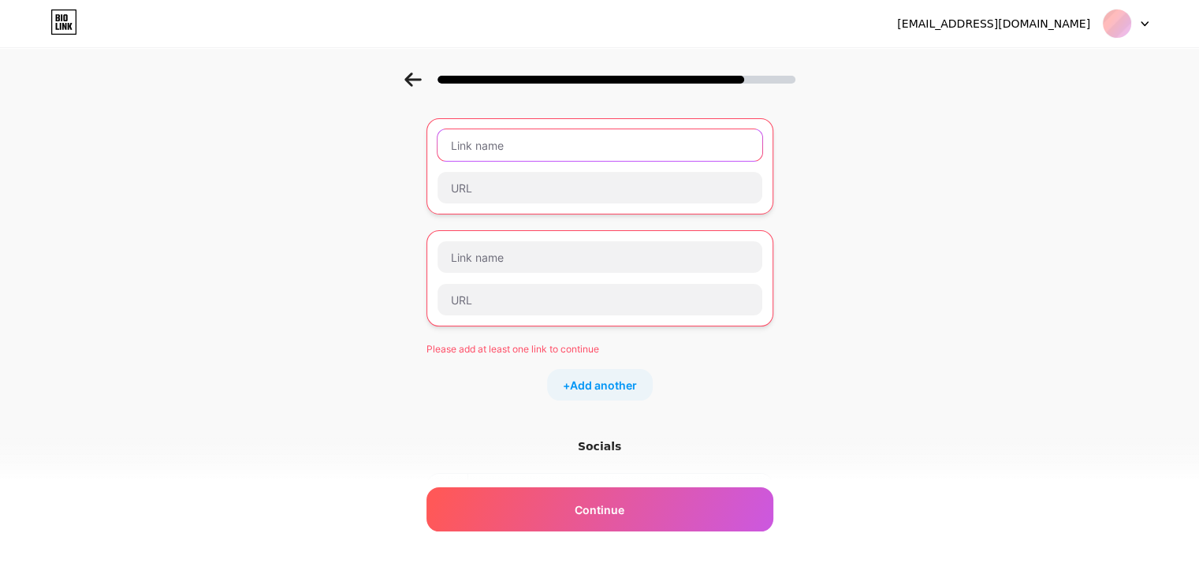
click at [526, 155] on input "text" at bounding box center [599, 145] width 325 height 32
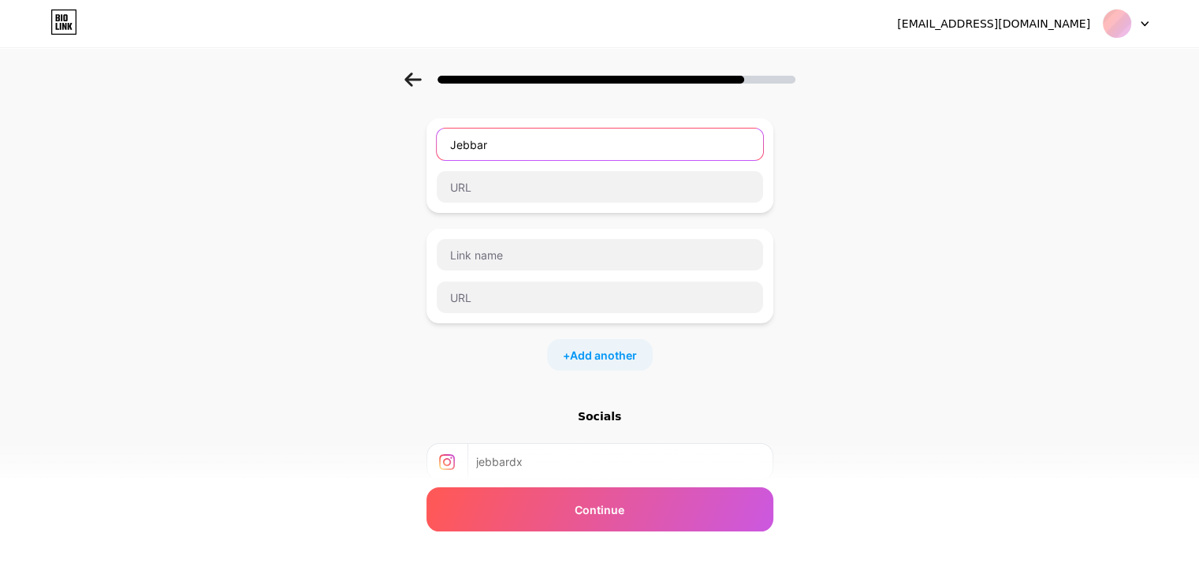
type input "Jebbar"
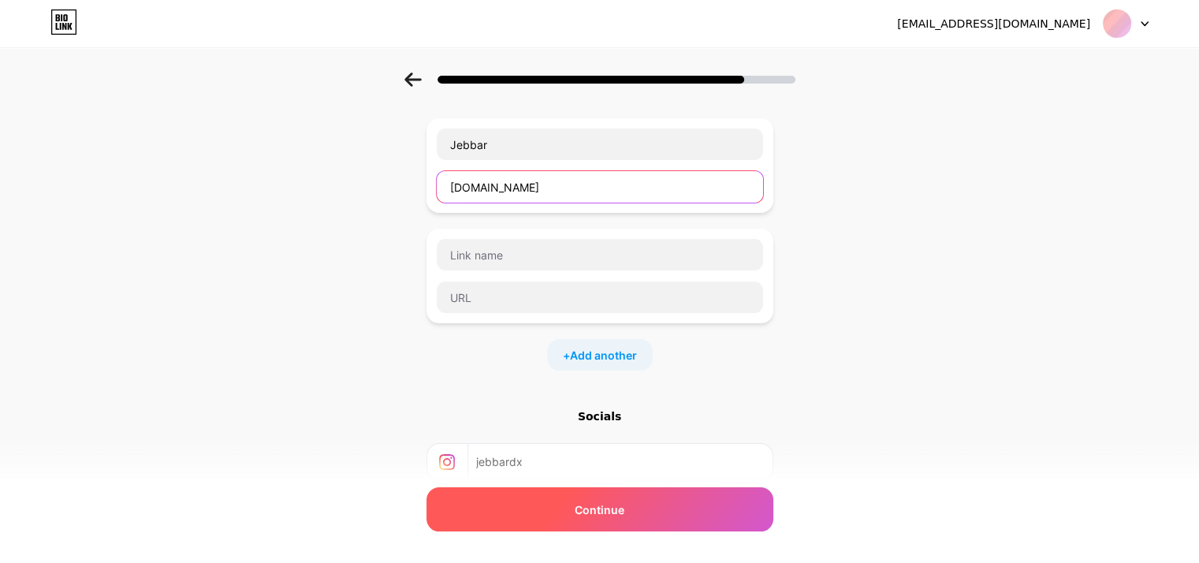
type input "www.wabadx.com"
click at [614, 515] on span "Continue" at bounding box center [600, 509] width 50 height 17
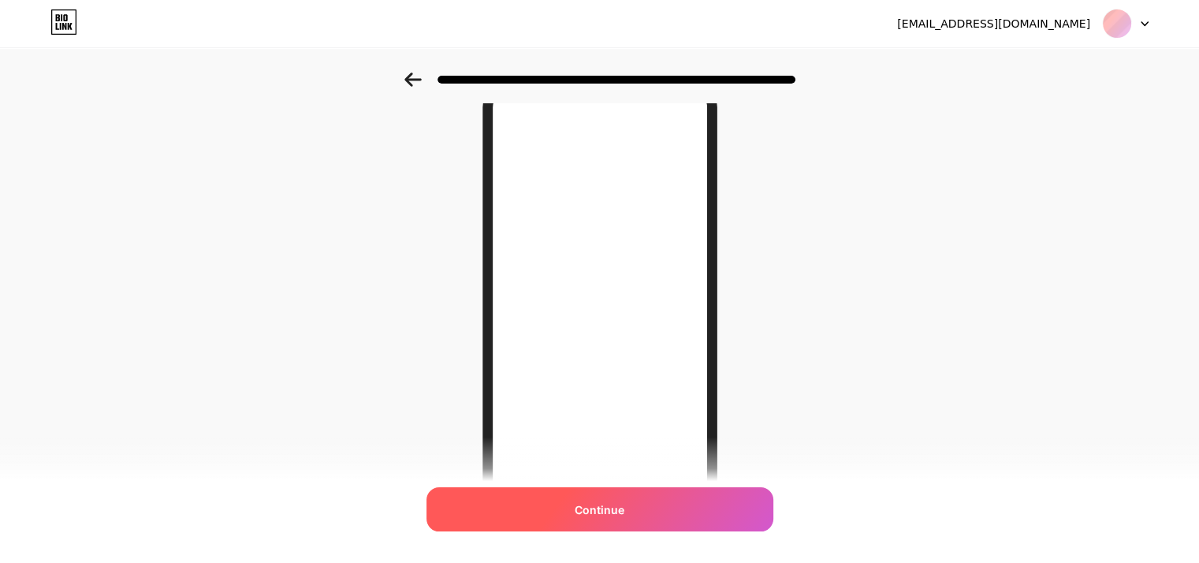
click at [707, 510] on div "Continue" at bounding box center [599, 509] width 347 height 44
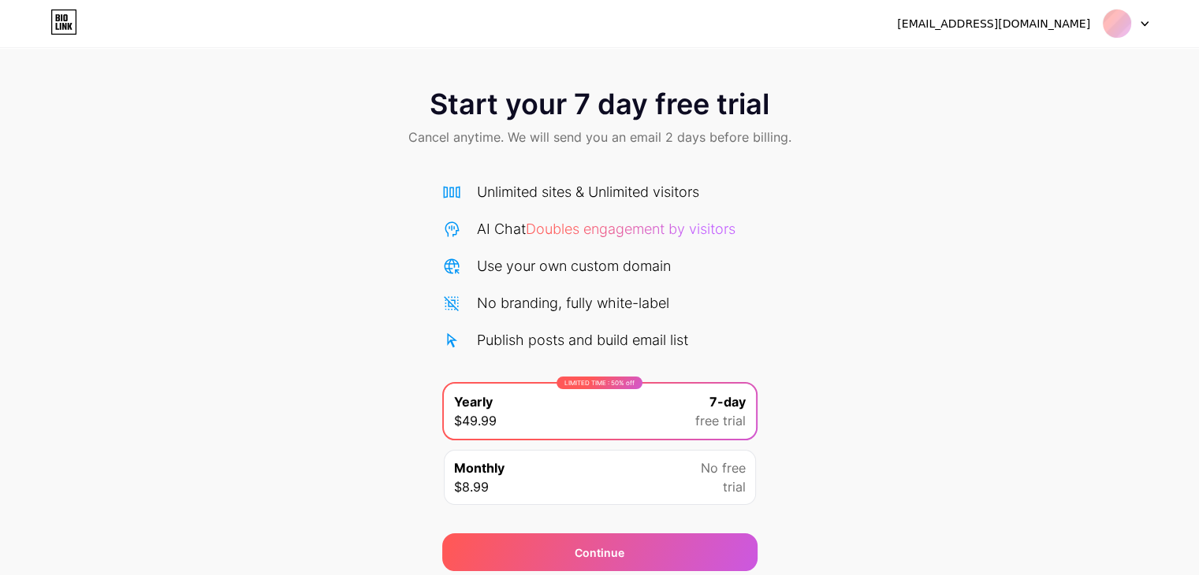
click at [671, 483] on div "Monthly $8.99 No free trial" at bounding box center [600, 477] width 312 height 55
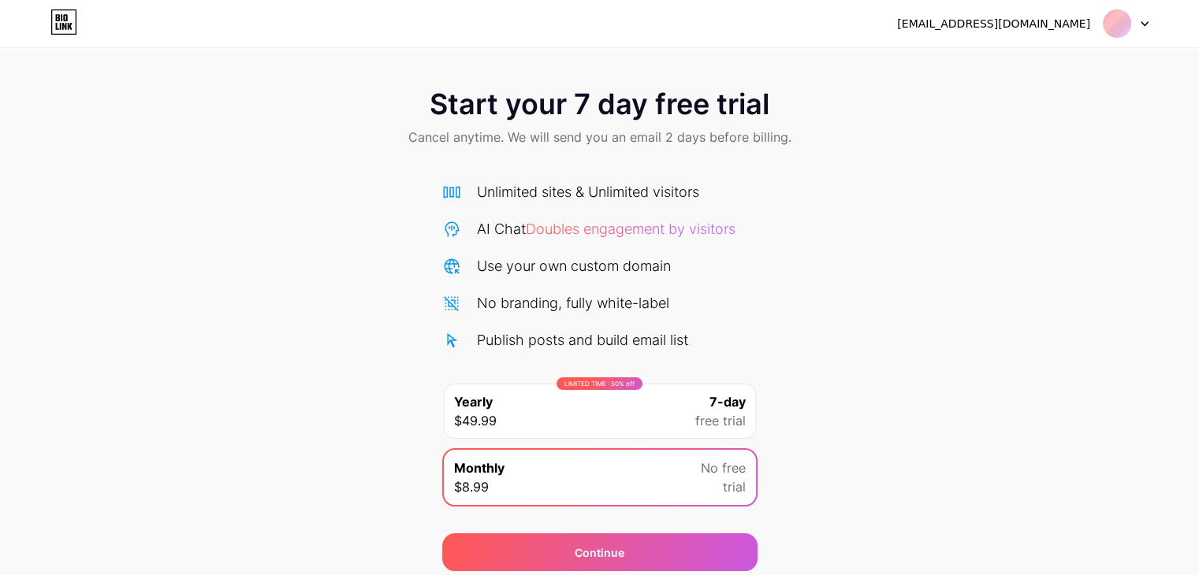
click at [645, 401] on div "LIMITED TIME : 50% off Yearly $49.99 7-day free trial" at bounding box center [600, 411] width 312 height 55
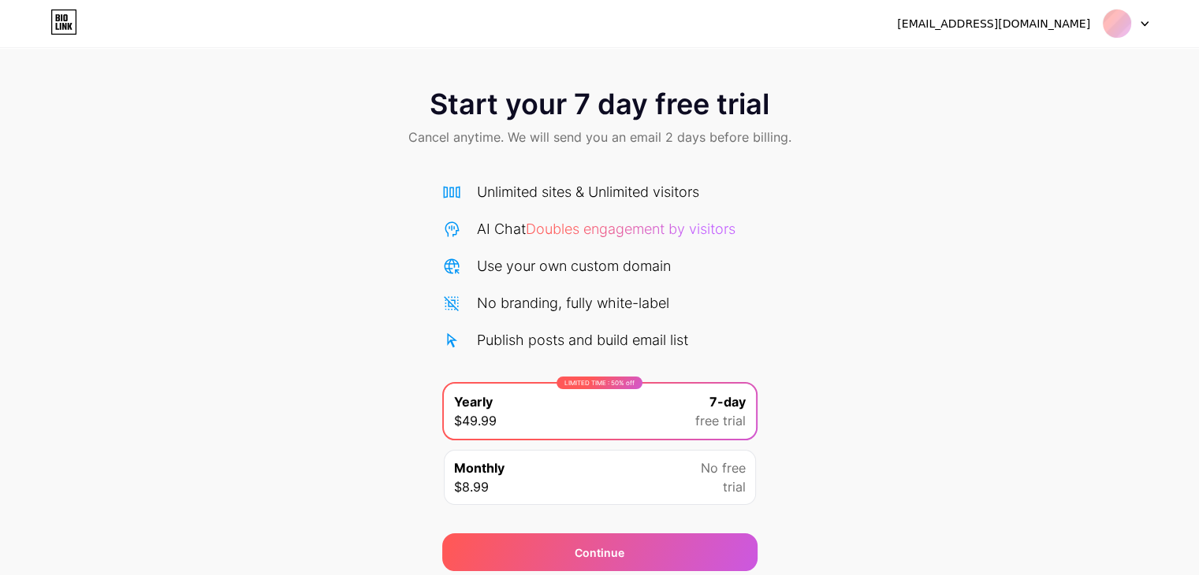
click at [722, 433] on div "LIMITED TIME : 50% off Yearly $49.99 7-day free trial" at bounding box center [600, 411] width 312 height 55
click at [719, 461] on span "No free" at bounding box center [723, 468] width 45 height 19
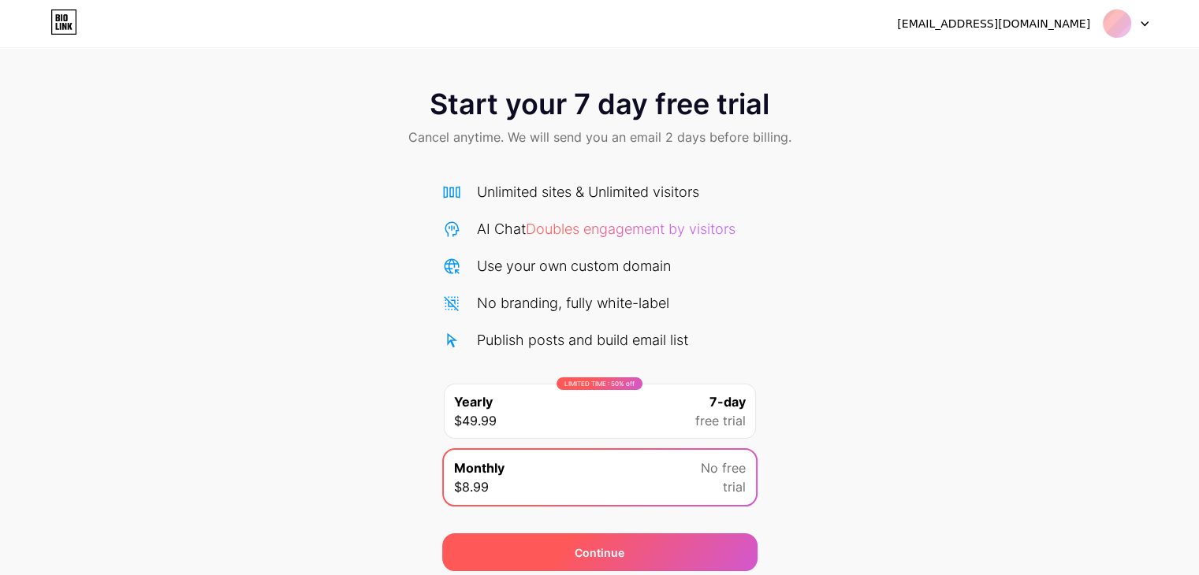
click at [674, 543] on div "Continue" at bounding box center [599, 553] width 315 height 38
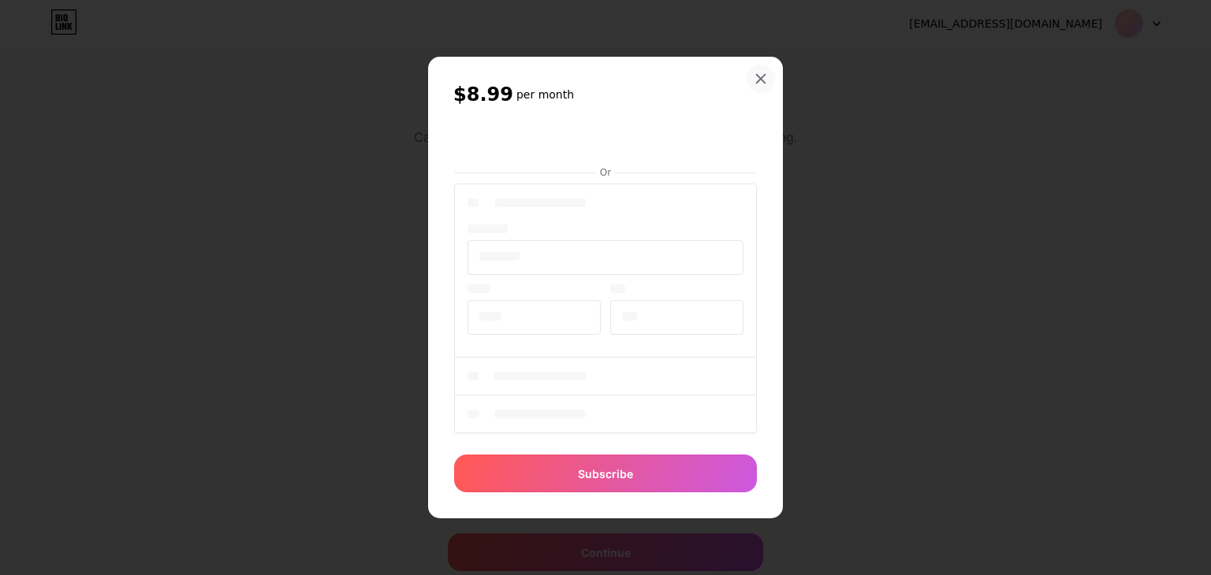
click at [765, 79] on icon at bounding box center [760, 79] width 13 height 13
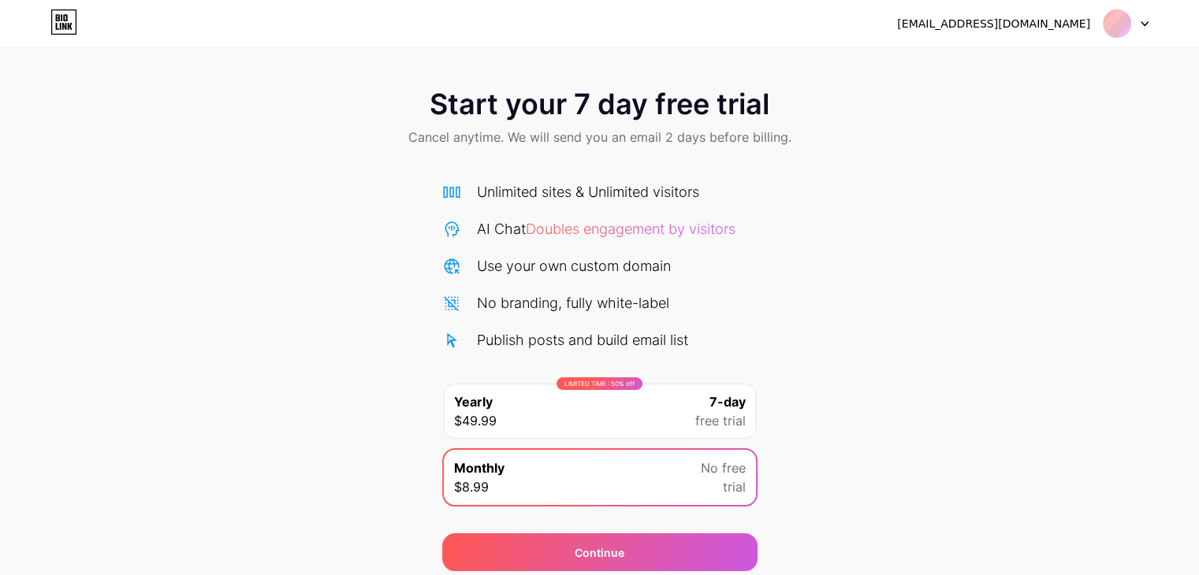
click at [58, 23] on icon at bounding box center [63, 21] width 27 height 25
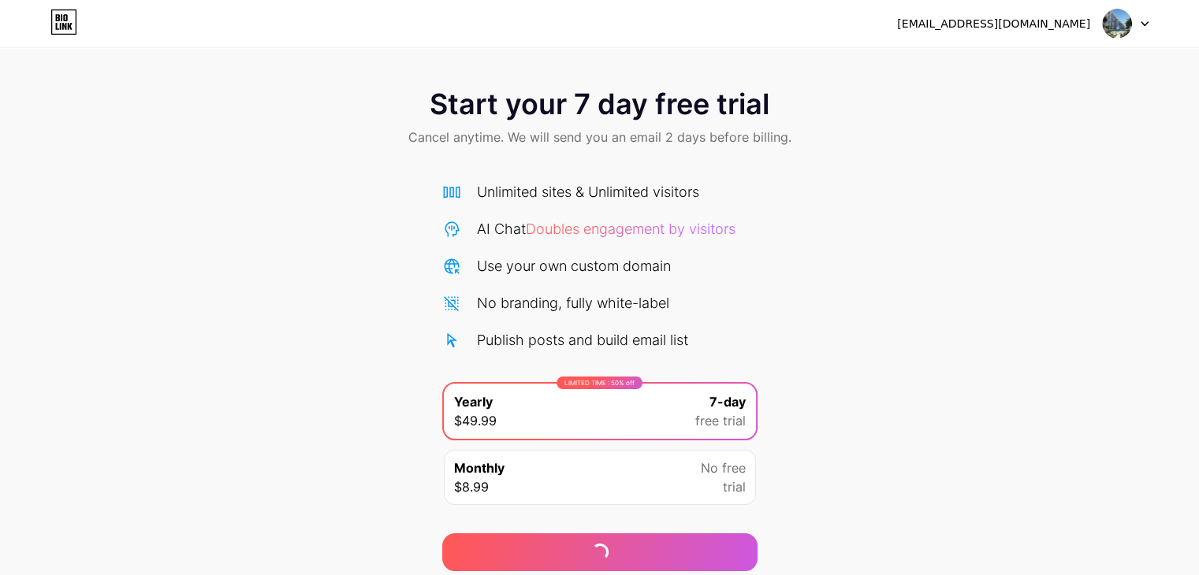
click at [1152, 24] on div "jebbardx@gmail.com Logout" at bounding box center [599, 23] width 1199 height 28
click at [1141, 26] on icon at bounding box center [1144, 24] width 8 height 6
click at [54, 28] on icon at bounding box center [63, 21] width 27 height 25
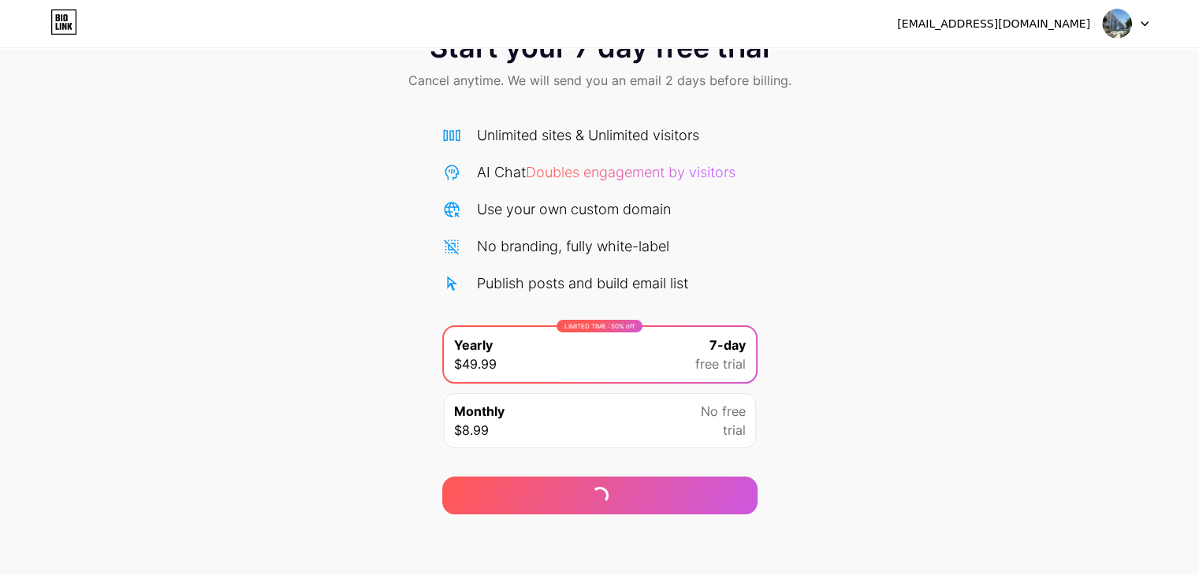
scroll to position [58, 0]
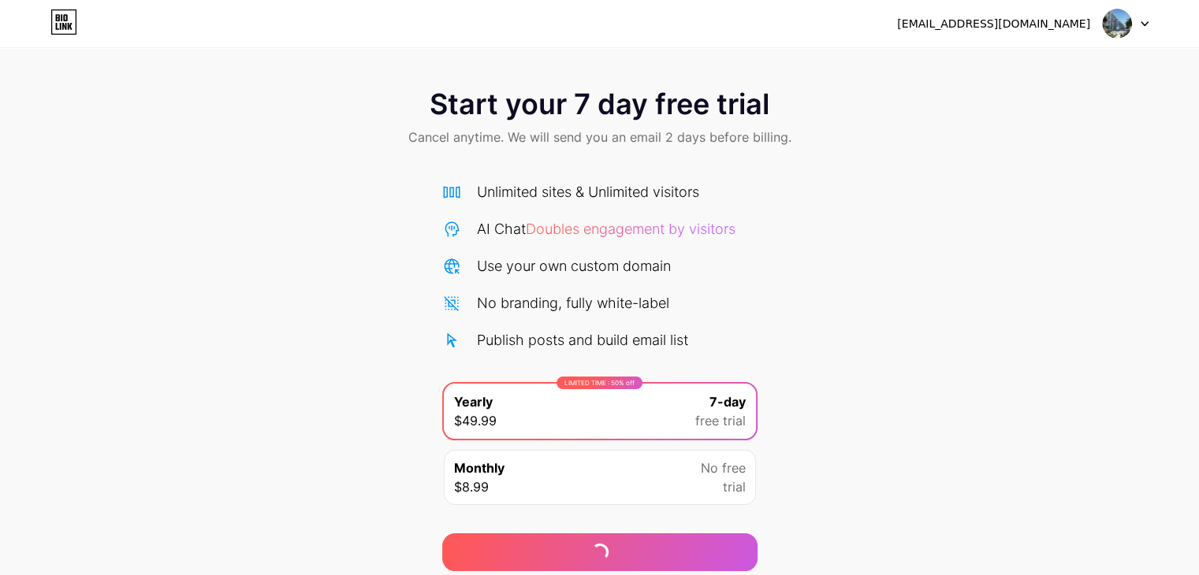
click at [1132, 28] on div at bounding box center [1126, 23] width 46 height 28
click at [949, 82] on div "Start your 7 day free trial Cancel anytime. We will send you an email 2 days be…" at bounding box center [599, 119] width 1199 height 93
click at [1141, 28] on div at bounding box center [1126, 23] width 46 height 28
click at [1018, 65] on li "Logout" at bounding box center [1049, 64] width 195 height 43
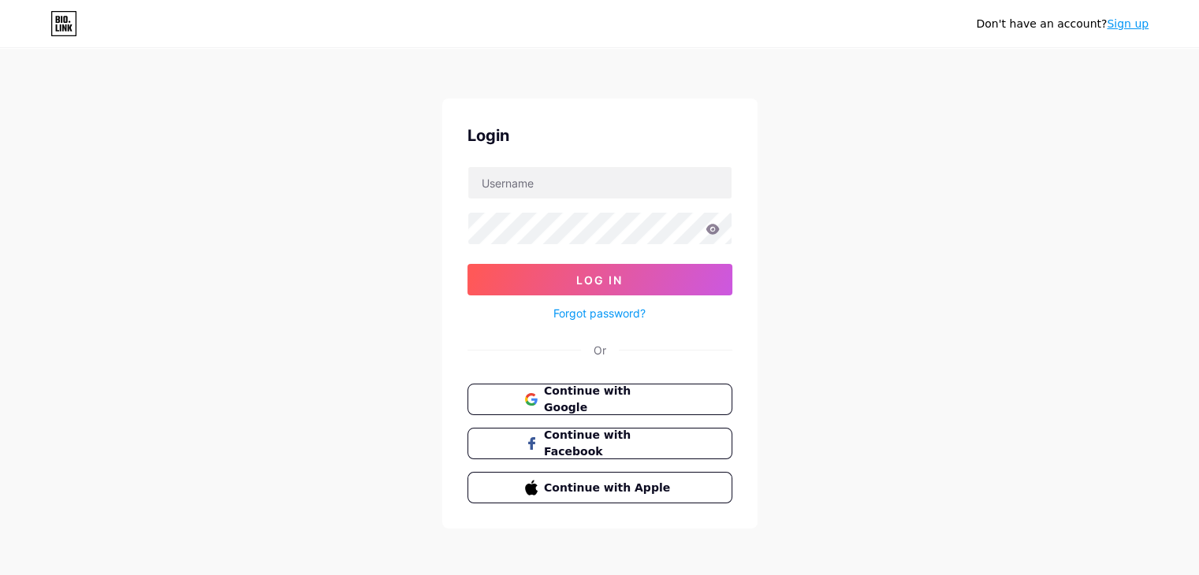
scroll to position [4, 0]
